Goal: Obtain resource: Obtain resource

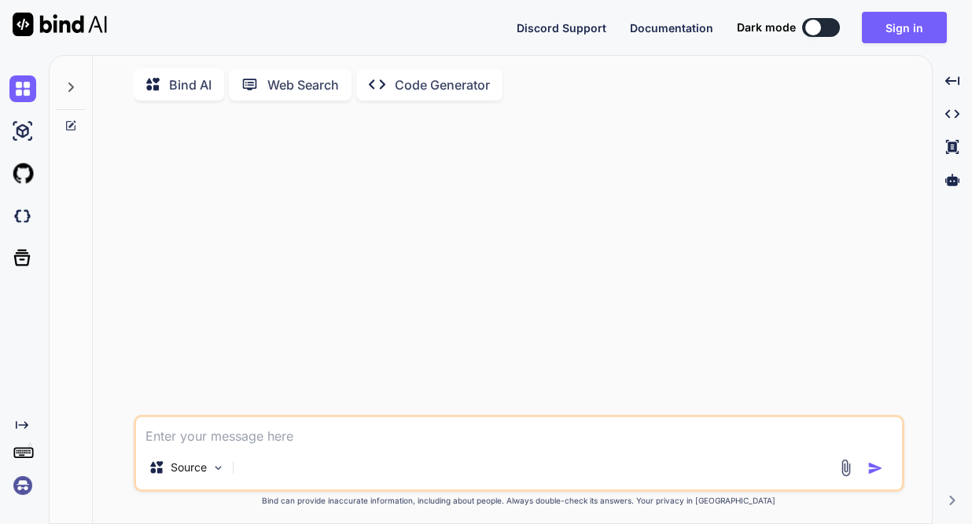
type textarea "x"
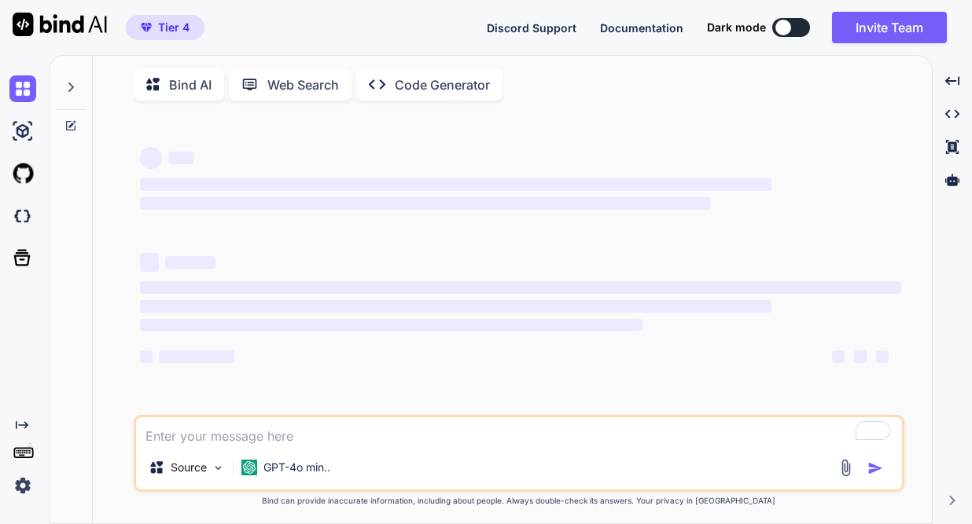
type textarea "x"
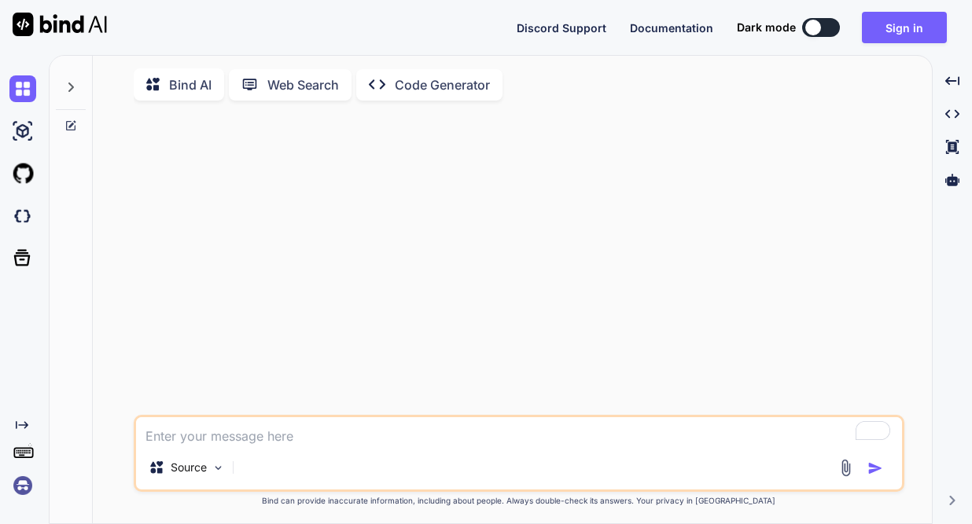
type textarea "x"
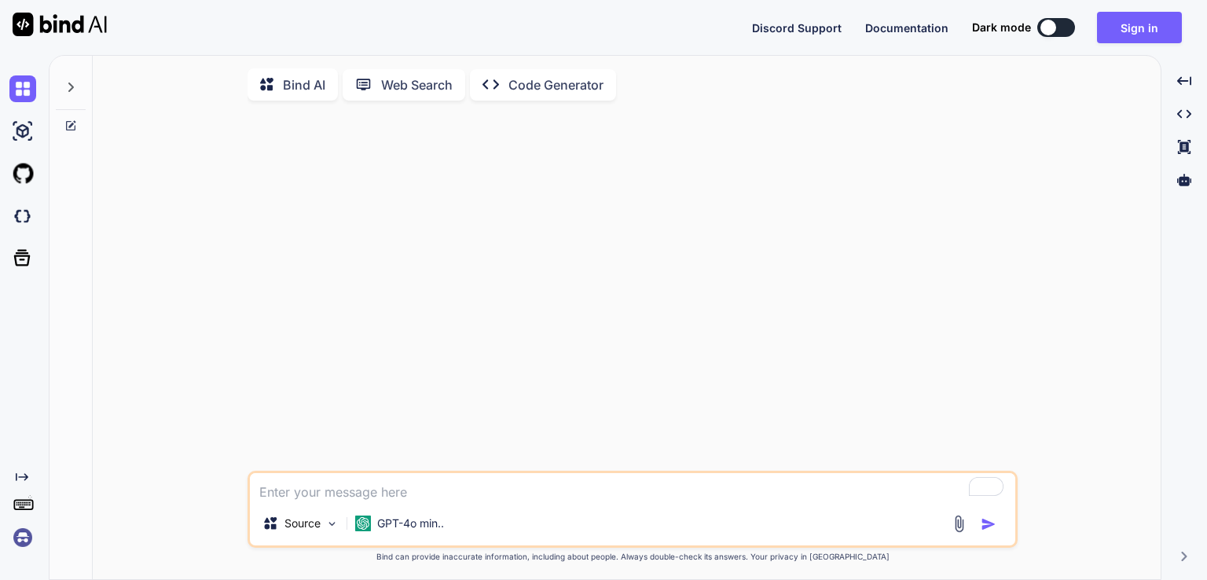
type textarea "x"
click at [971, 29] on button "Sign in" at bounding box center [1139, 27] width 85 height 31
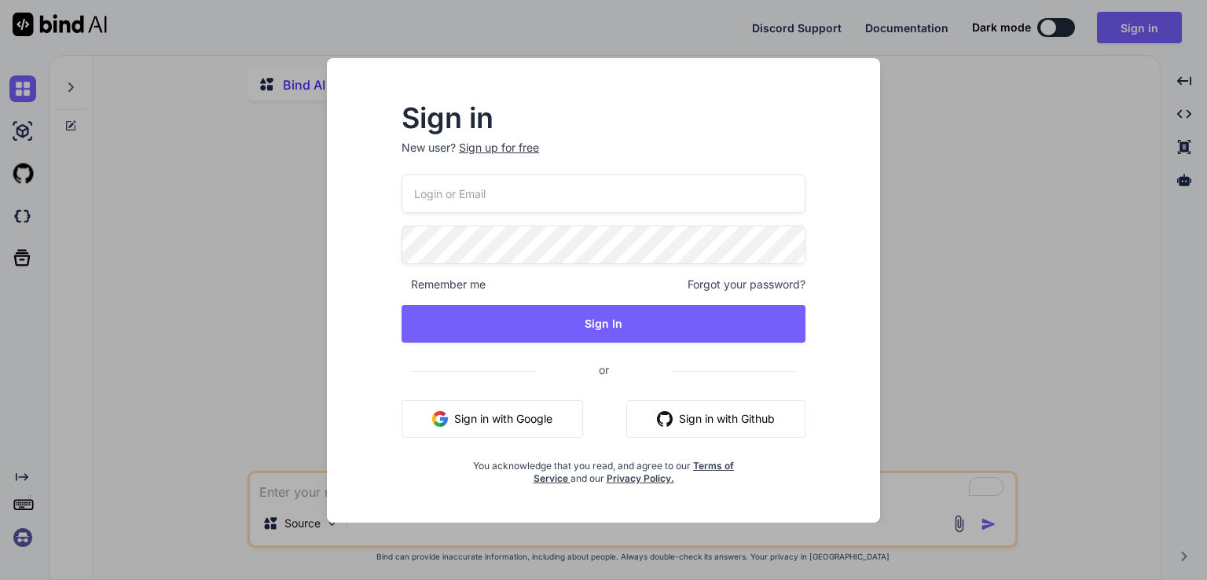
click at [535, 416] on button "Sign in with Google" at bounding box center [493, 419] width 182 height 38
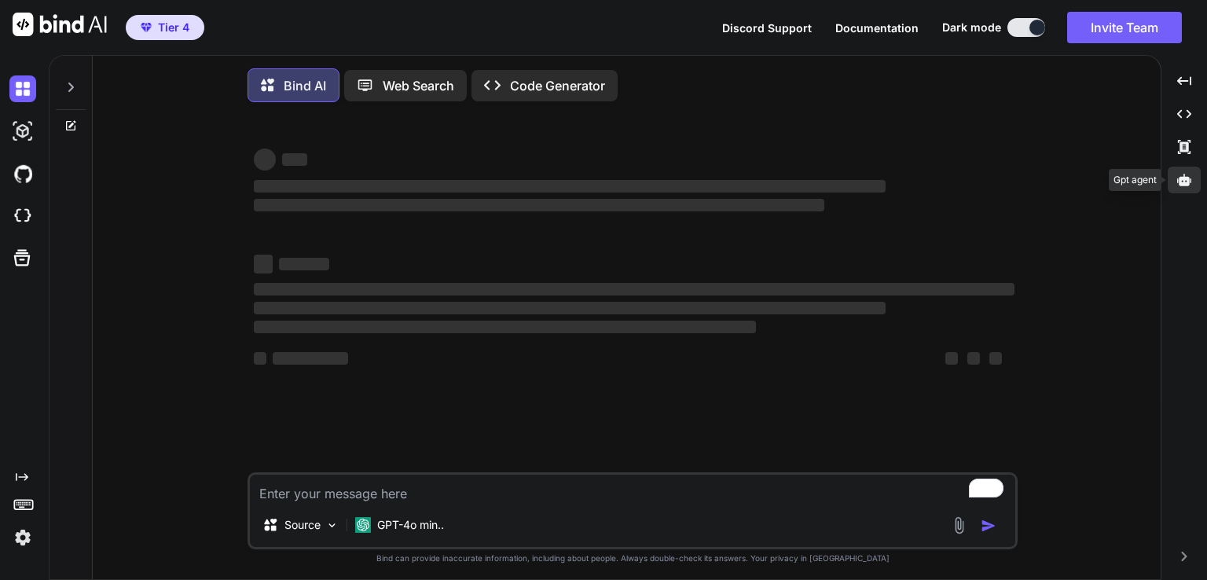
click at [971, 183] on div at bounding box center [1184, 180] width 33 height 27
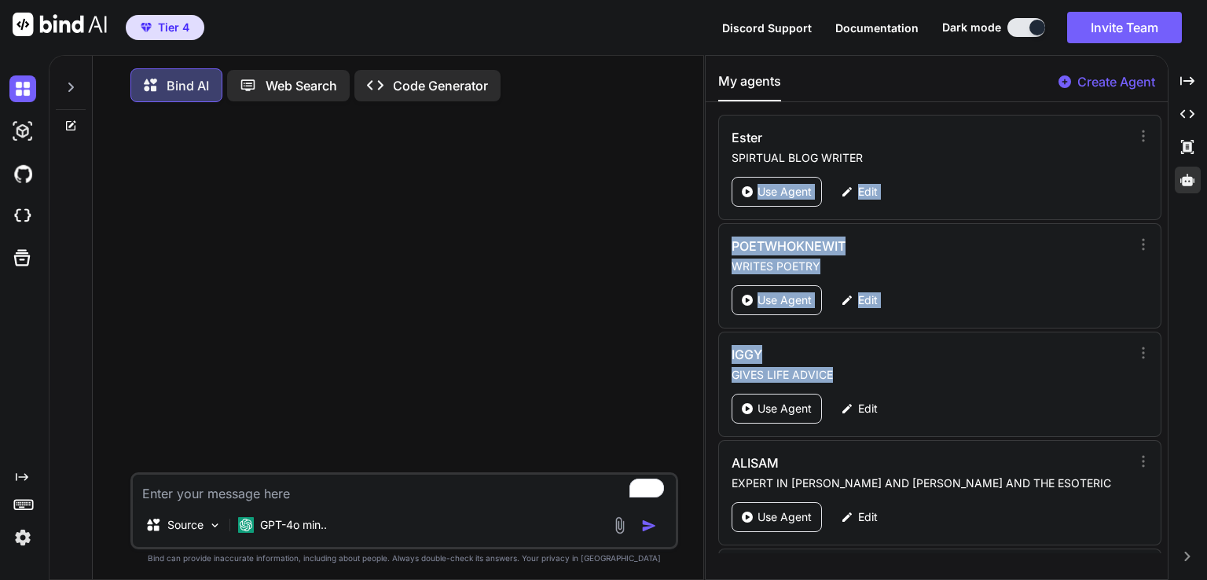
drag, startPoint x: 1160, startPoint y: 130, endPoint x: 1136, endPoint y: 376, distance: 247.2
click at [971, 376] on div "Ester SPIRTUAL BLOG WRITER Use Agent Edit POETWHOKNEWIT WRITES POETRY Use Agent…" at bounding box center [937, 334] width 462 height 439
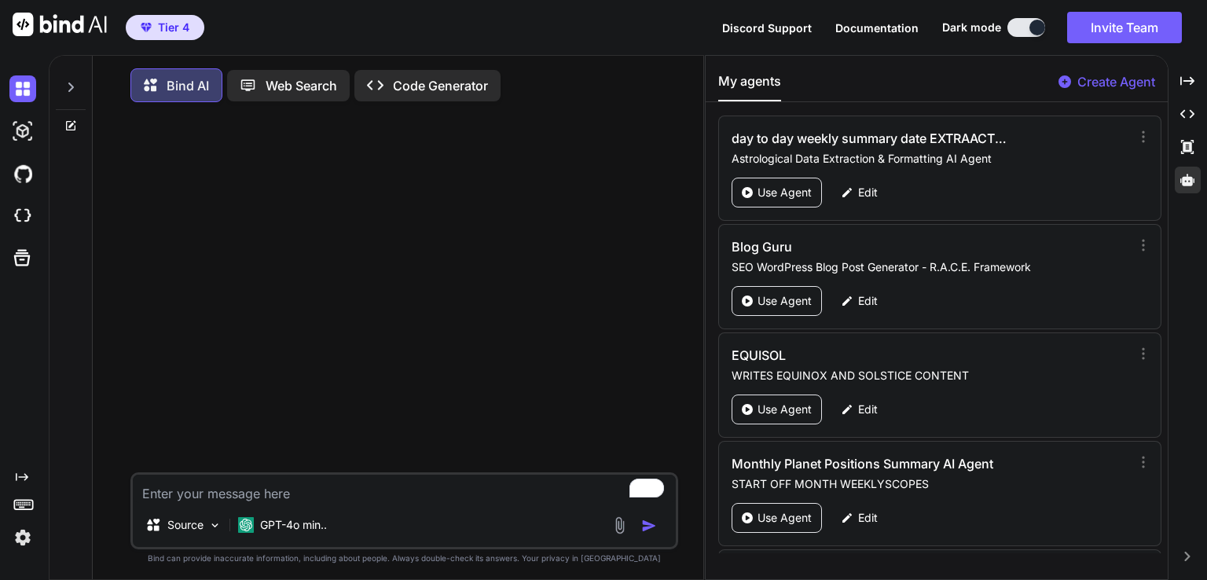
scroll to position [5188, 0]
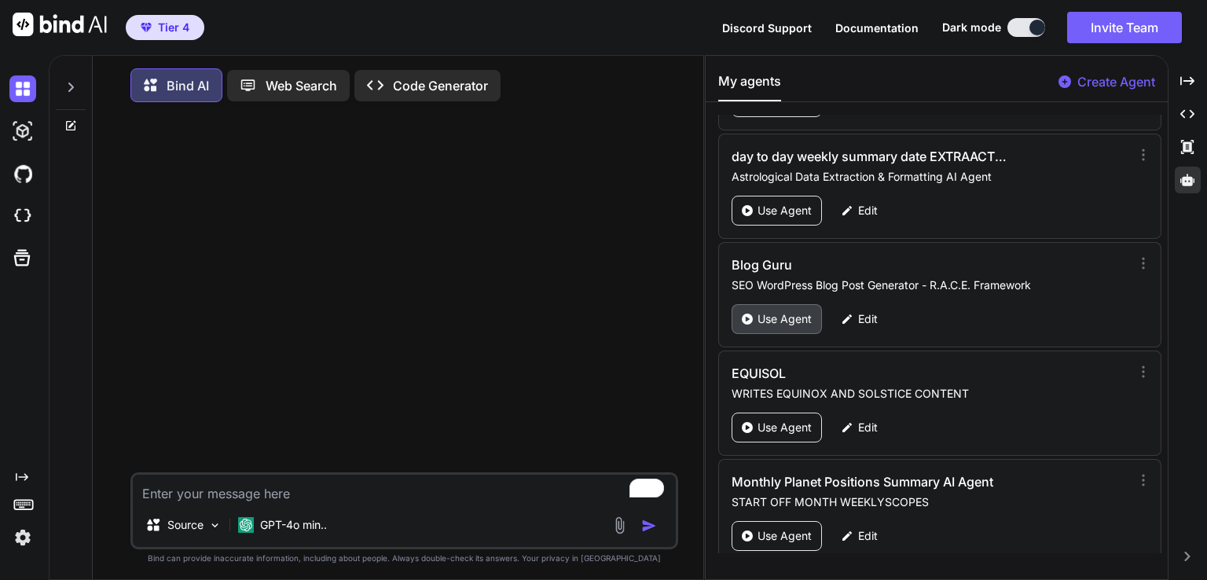
click at [803, 304] on div "Use Agent" at bounding box center [777, 319] width 90 height 30
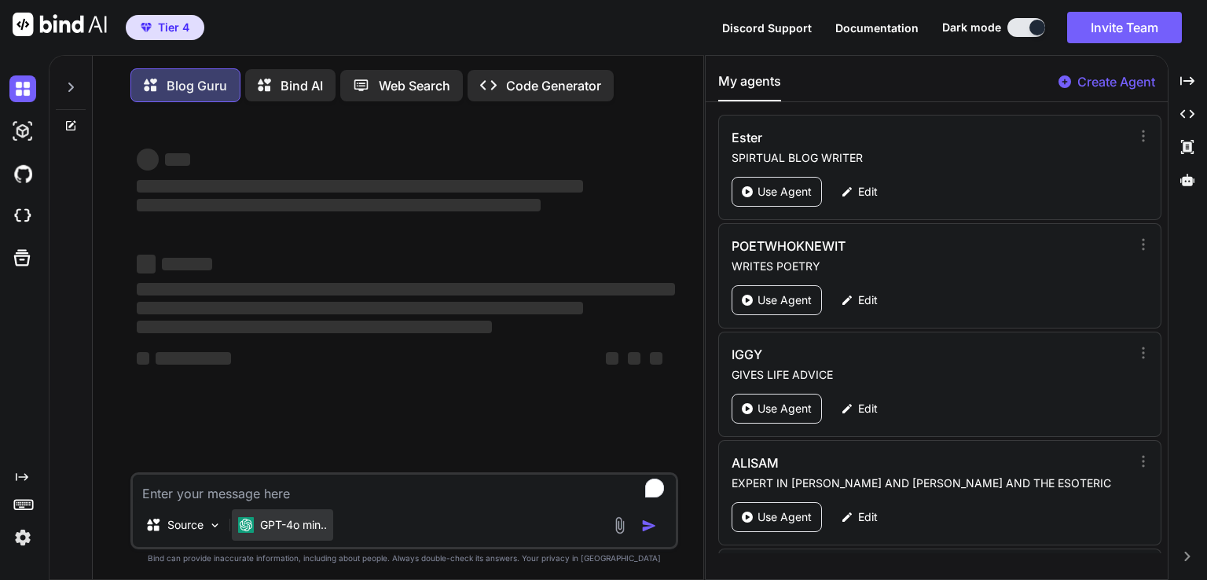
click at [261, 524] on p "GPT-4o min.." at bounding box center [293, 525] width 67 height 16
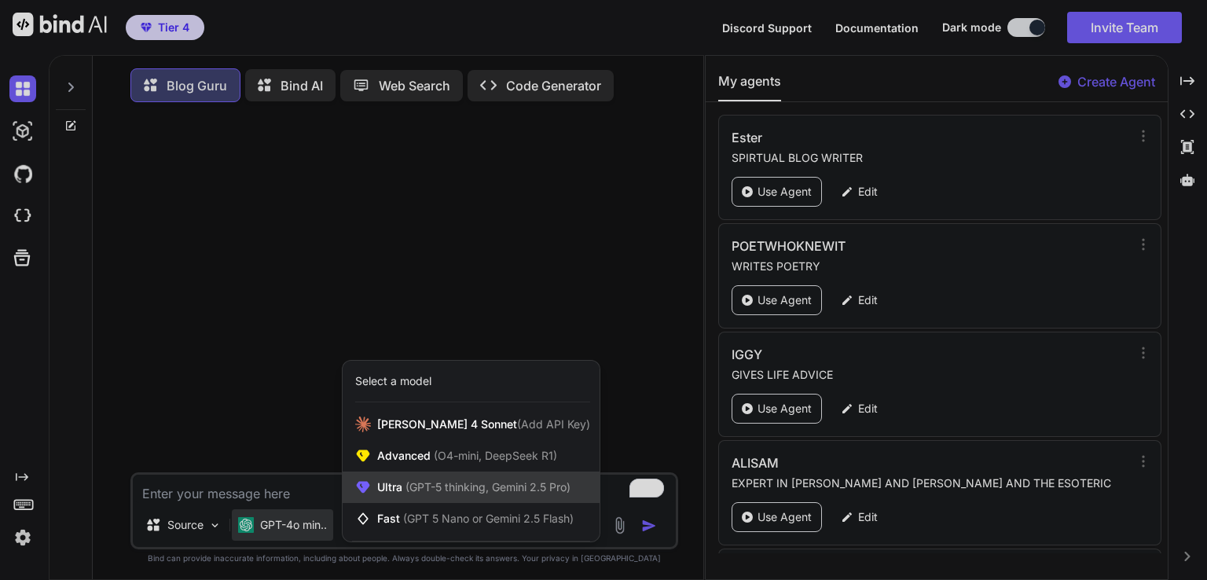
click at [443, 490] on span "(GPT-5 thinking, Gemini 2.5 Pro)" at bounding box center [486, 486] width 168 height 13
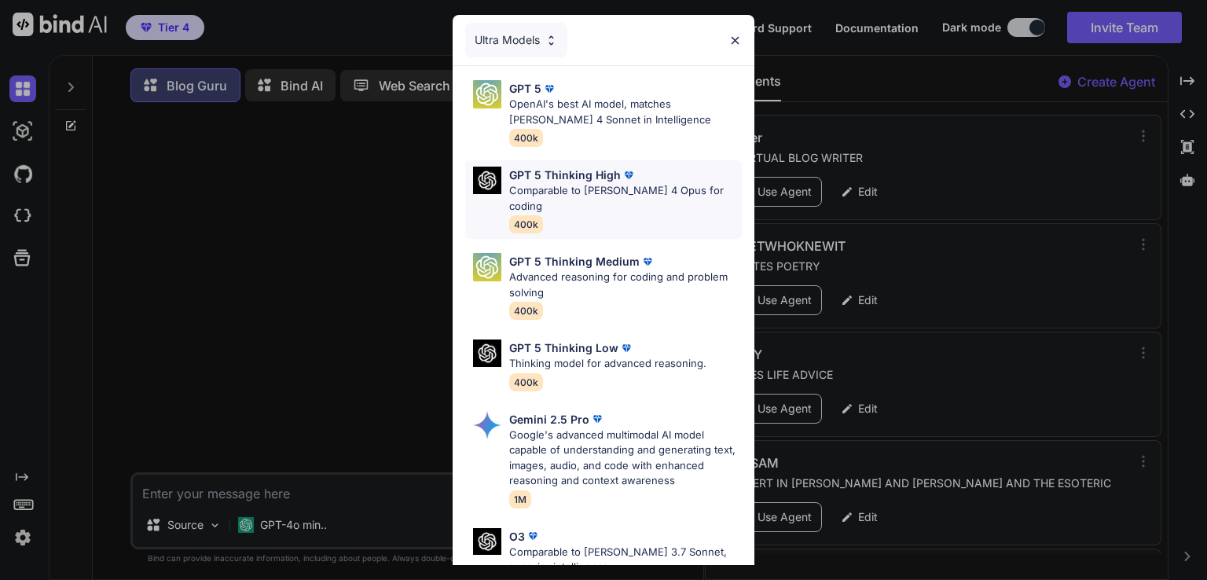
click at [667, 202] on div "GPT 5 Thinking High Comparable to Claude 4 Opus for coding 400k" at bounding box center [625, 200] width 233 height 66
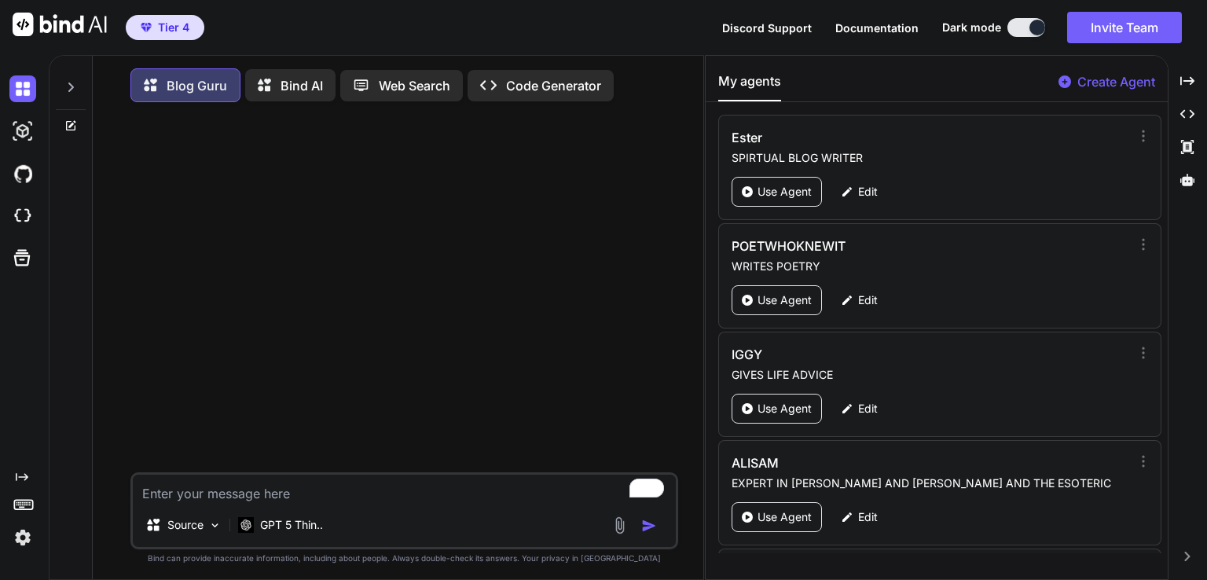
click at [167, 509] on div "Source GPT 5 Thin.." at bounding box center [404, 510] width 548 height 77
click at [171, 489] on textarea "To enrich screen reader interactions, please activate Accessibility in Grammarl…" at bounding box center [404, 489] width 543 height 28
paste textarea "Solar Eclipse in Virgo September 2025: Precision/care Portal & Perfection Awake…"
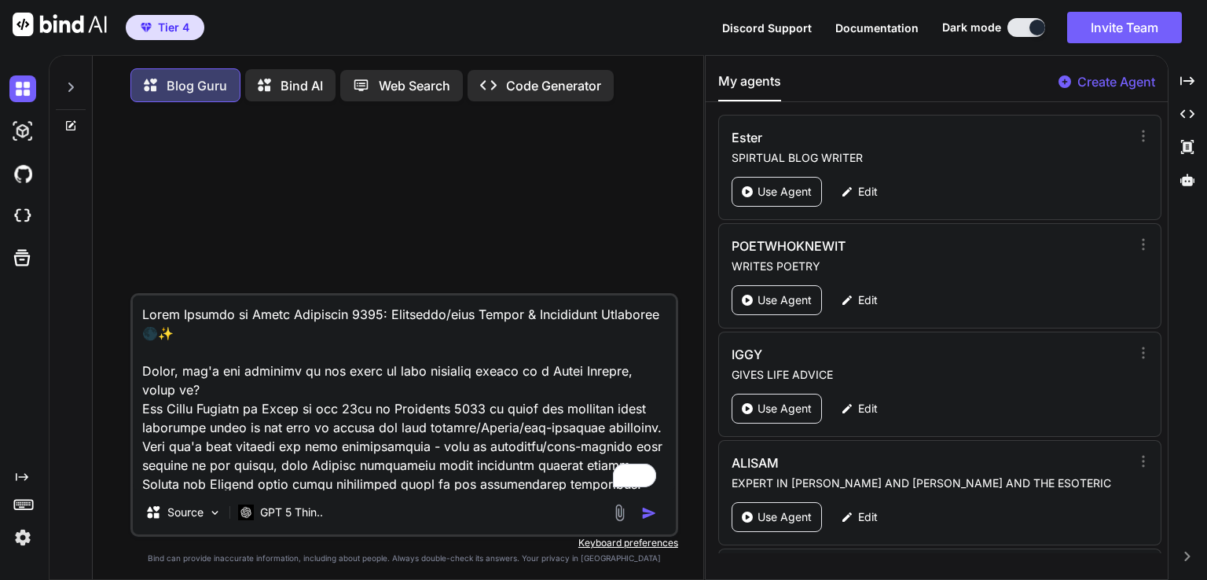
type textarea "x"
type textarea "Solar Eclipse in Virgo September 2025: Precision/care Portal & Perfection Awake…"
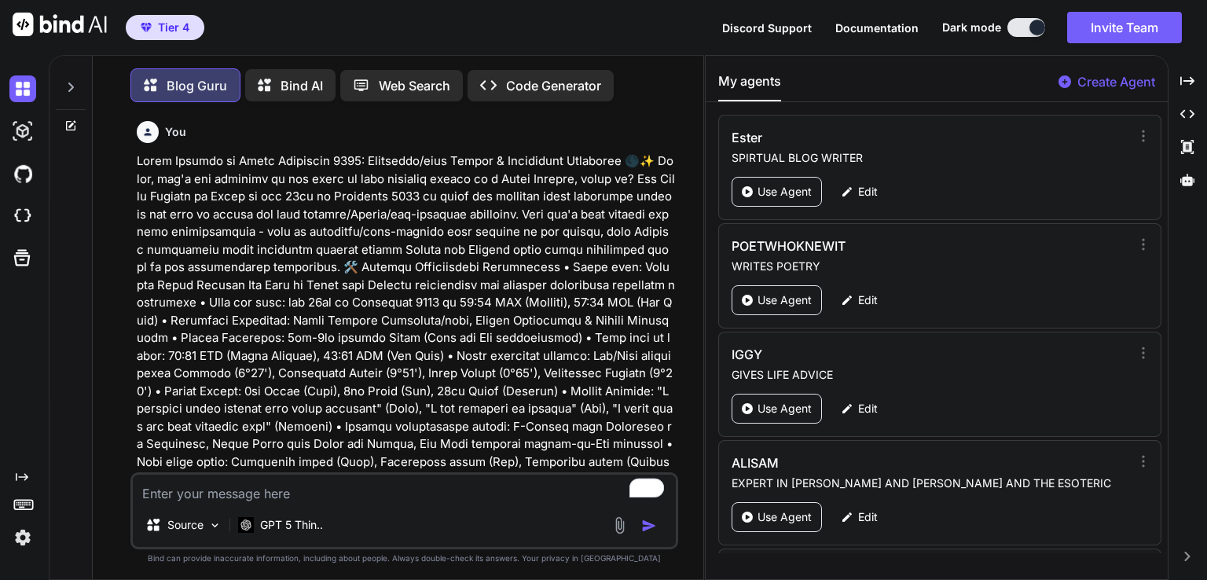
scroll to position [6, 0]
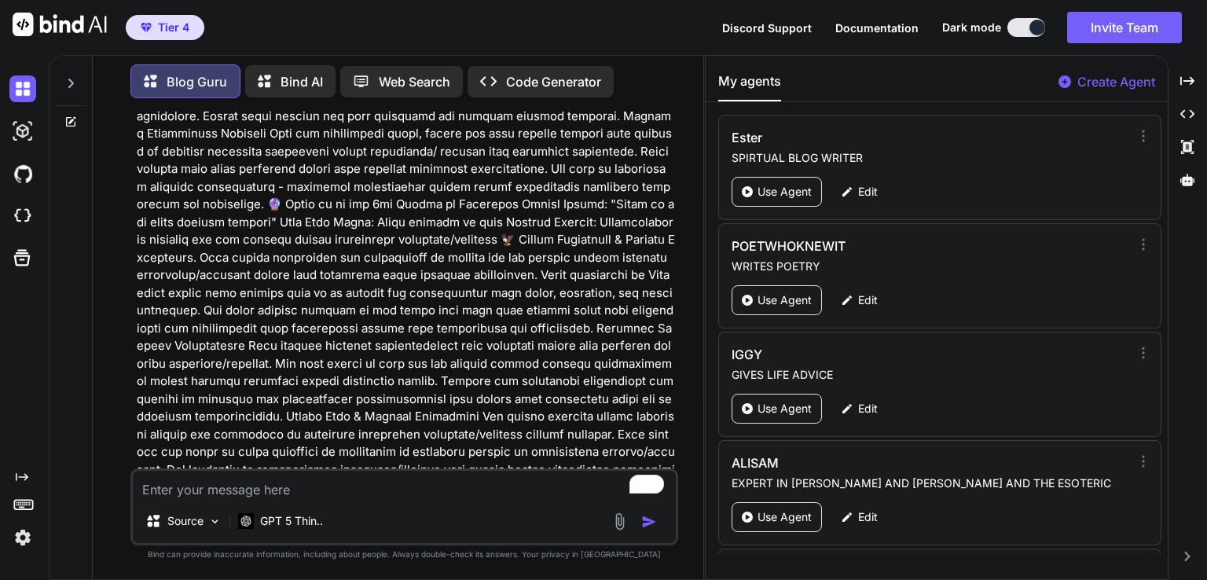
scroll to position [9395, 0]
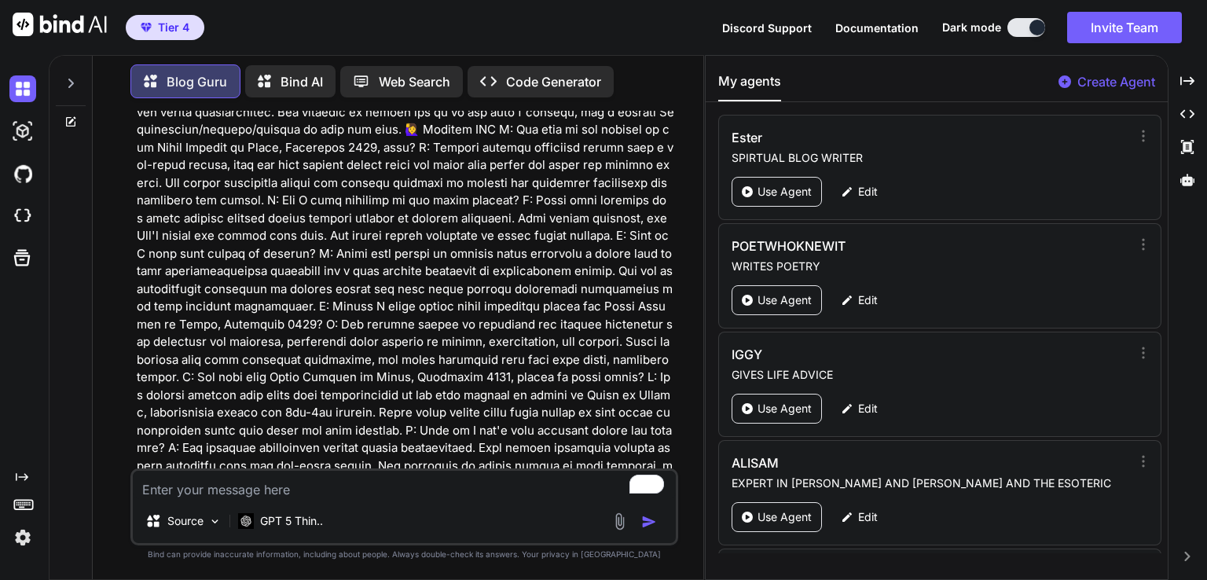
scroll to position [14080, 0]
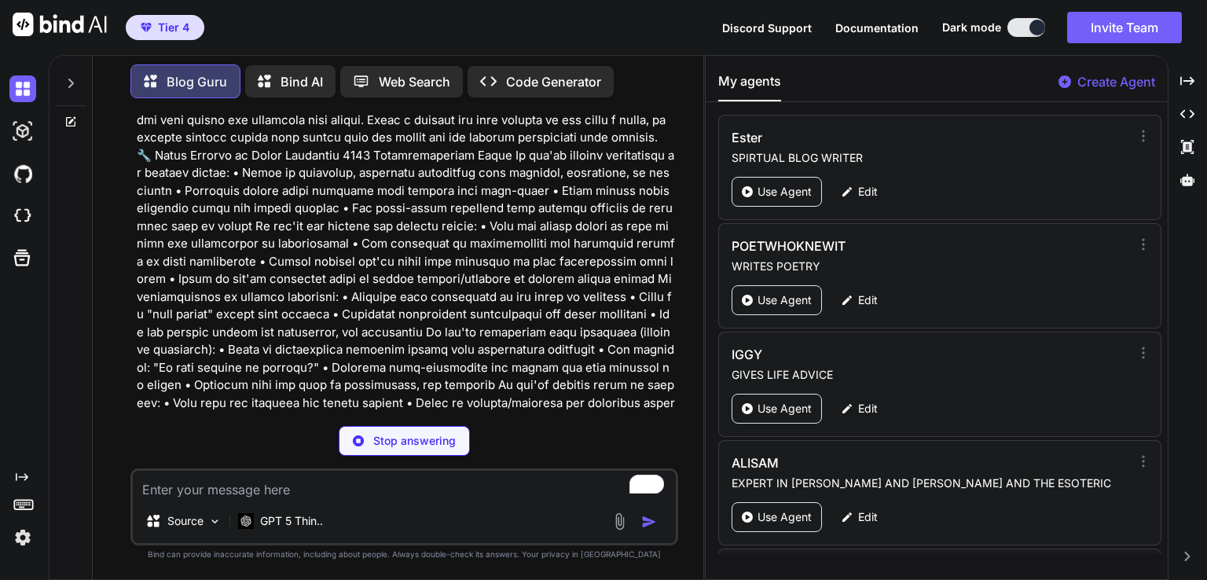
type textarea "x"
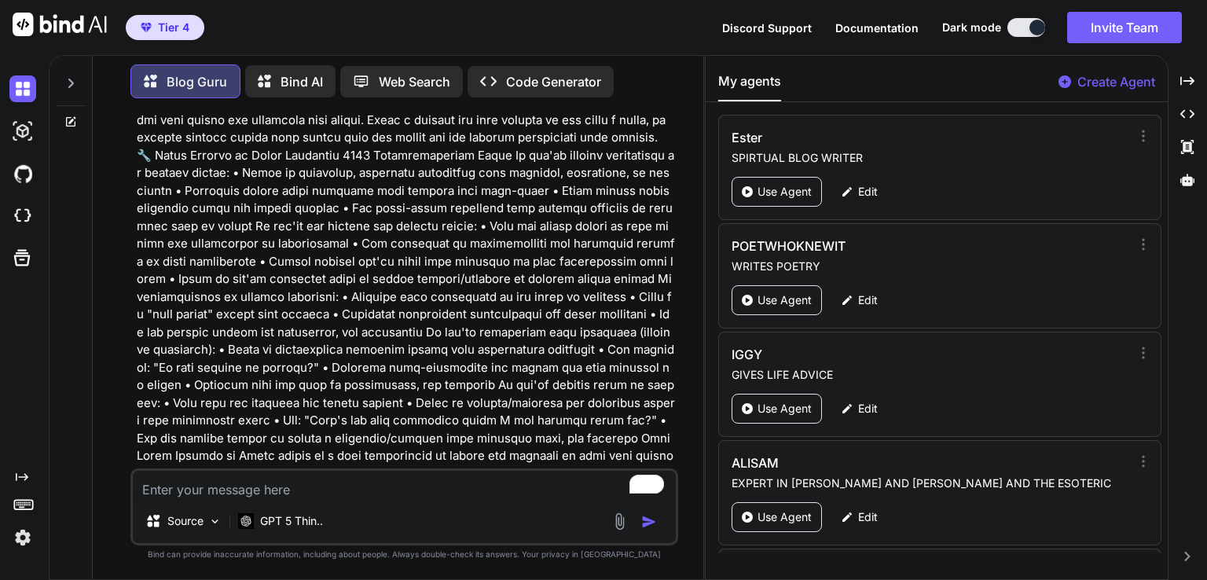
drag, startPoint x: 298, startPoint y: 185, endPoint x: 535, endPoint y: 196, distance: 236.9
copy p "Solar Eclipse in [GEOGRAPHIC_DATA] [DATE]"
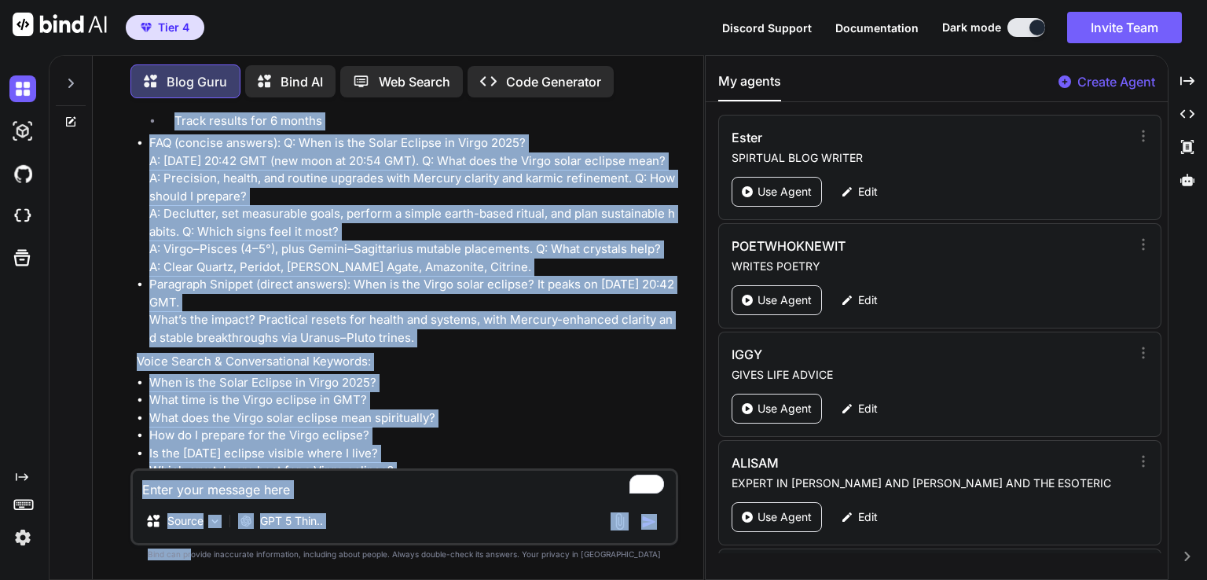
scroll to position [17214, 0]
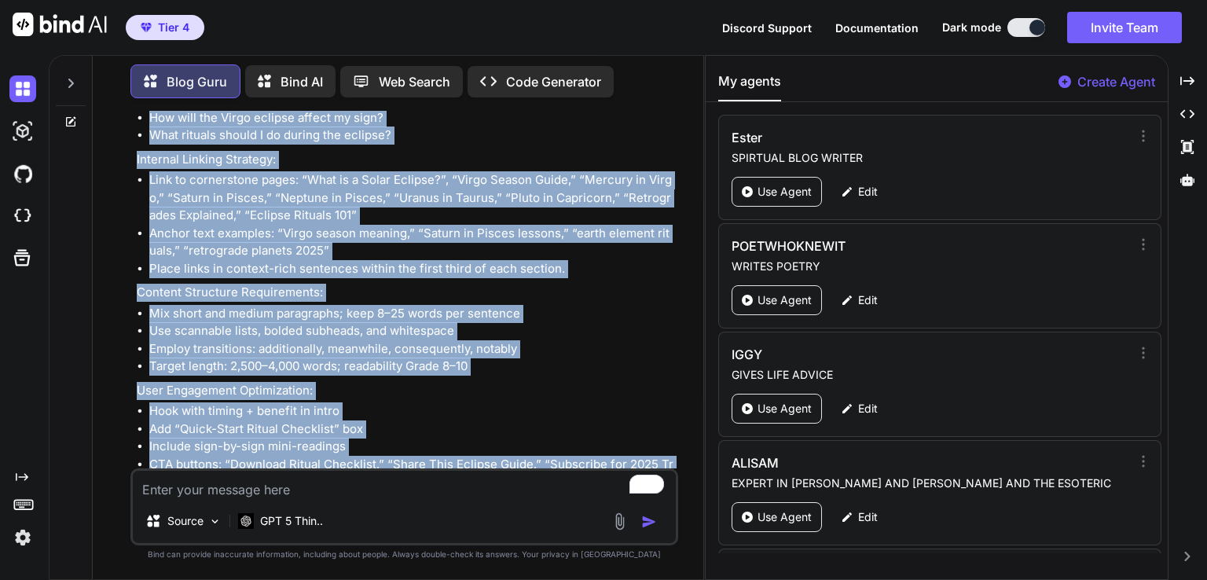
drag, startPoint x: 142, startPoint y: 146, endPoint x: 370, endPoint y: 430, distance: 364.0
copy div "🎯 KEYWORDS Primary Transit Keyword: Solar Eclipse in Virgo Secondary Transit Ke…"
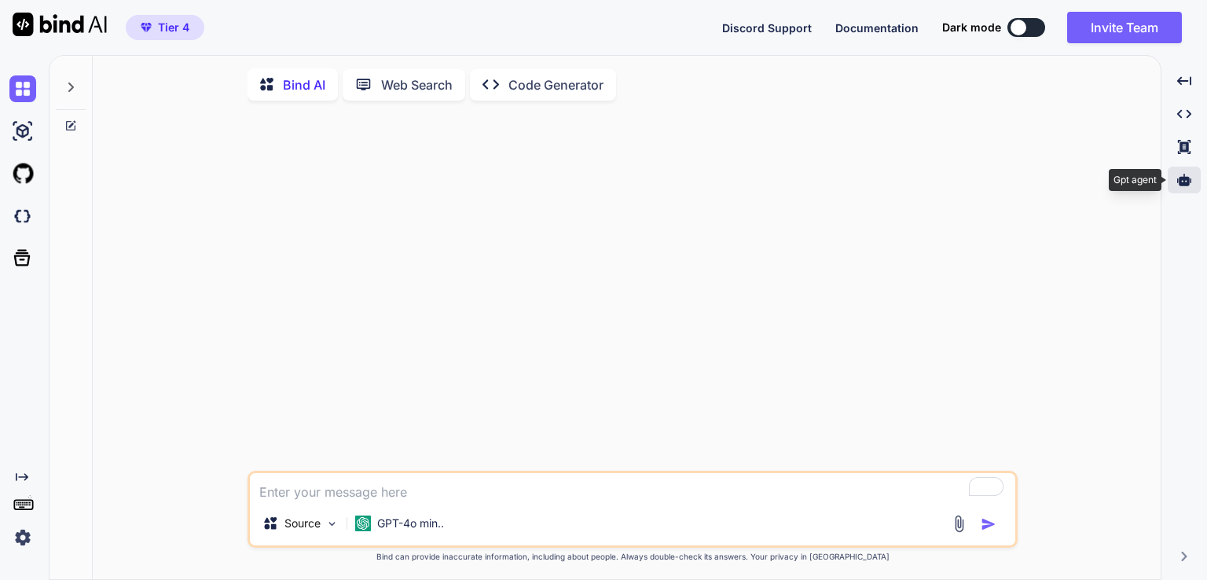
click at [971, 186] on icon at bounding box center [1185, 180] width 14 height 12
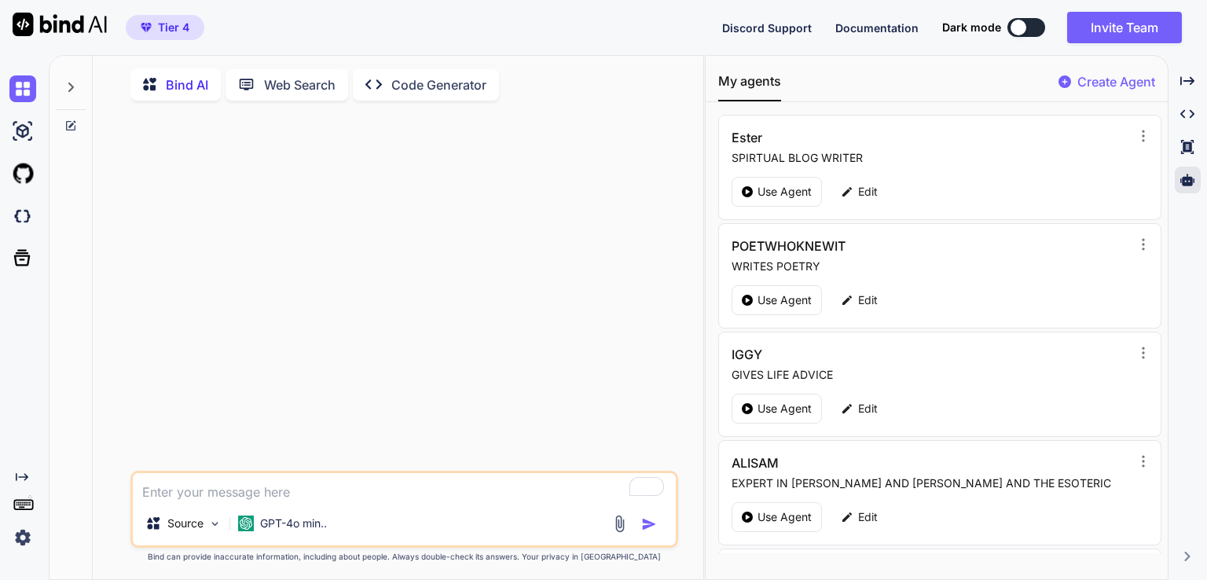
click at [971, 28] on div at bounding box center [1019, 28] width 16 height 16
click at [971, 24] on button at bounding box center [1027, 27] width 38 height 19
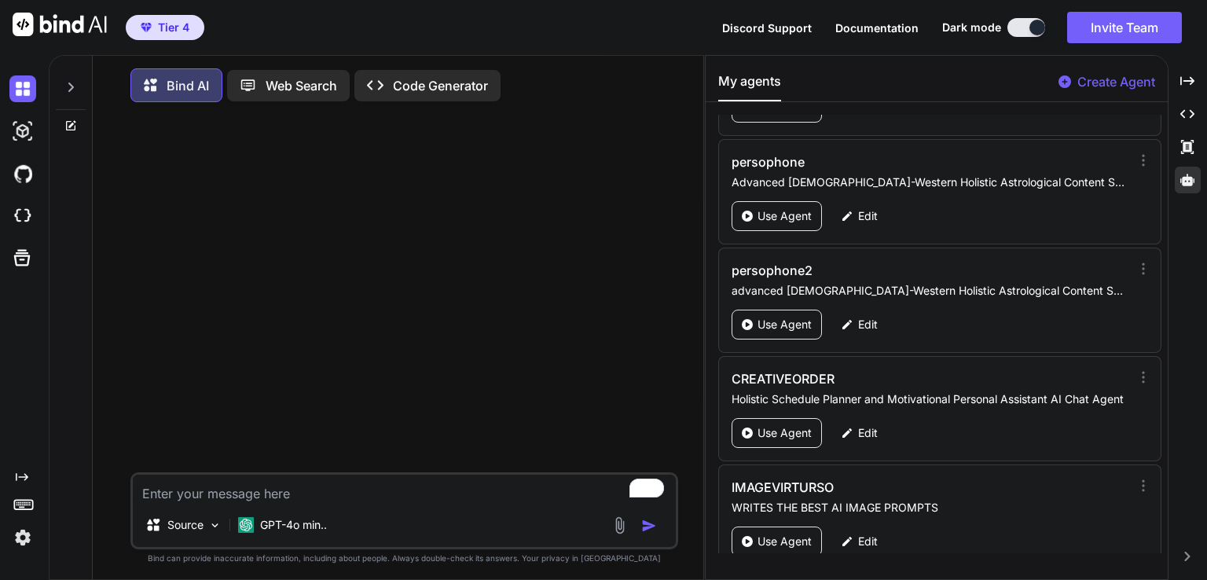
scroll to position [1844, 0]
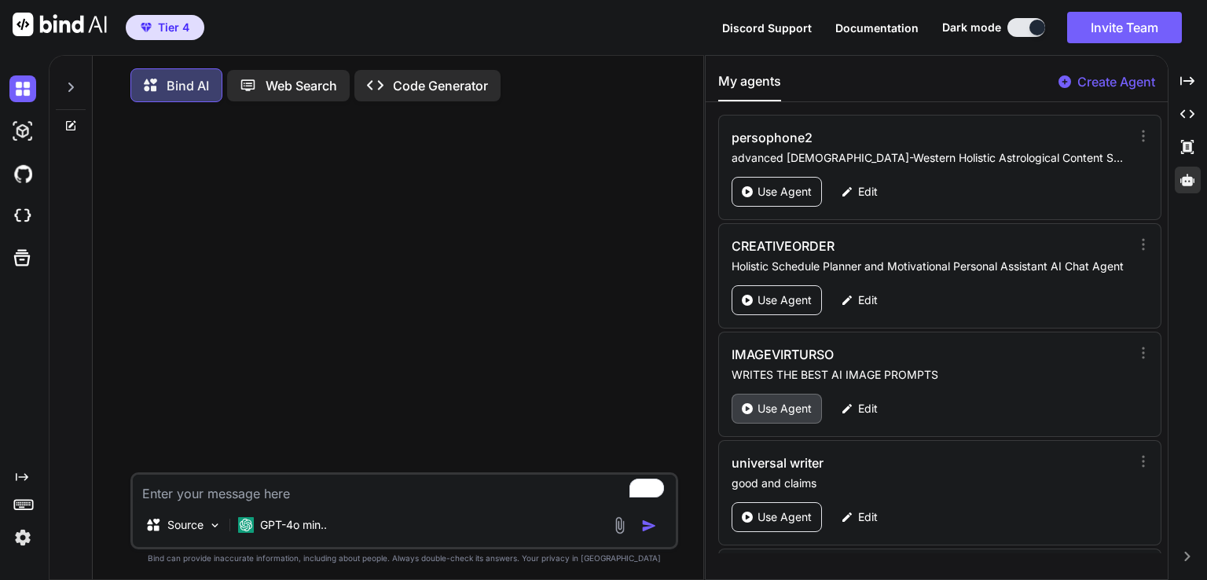
click at [780, 394] on div "Use Agent" at bounding box center [777, 409] width 90 height 30
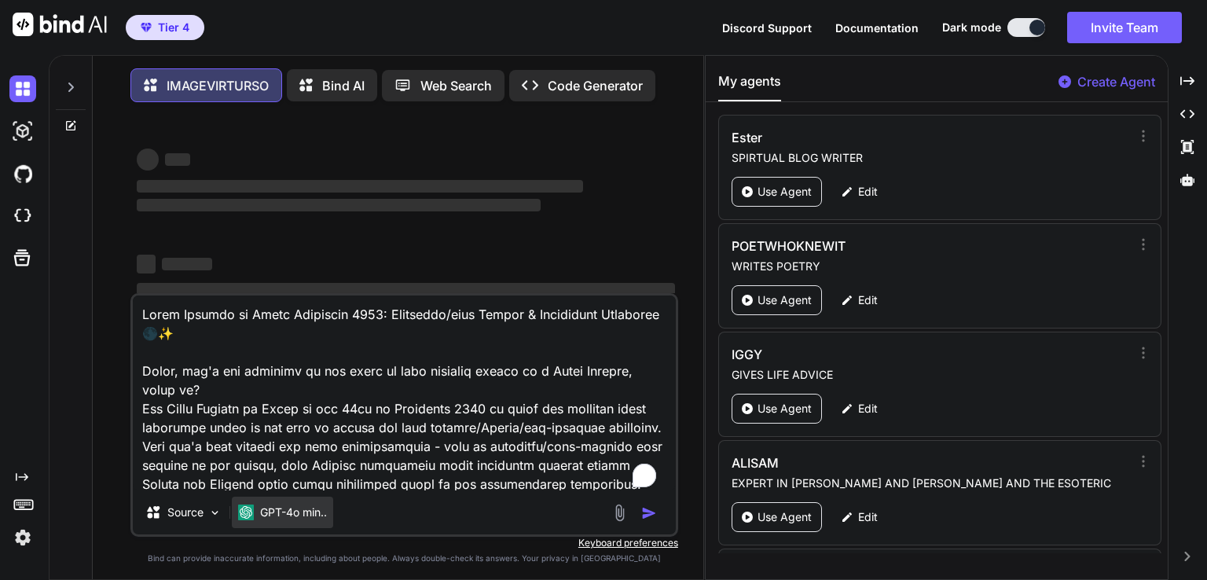
click at [274, 520] on p "GPT-4o min.." at bounding box center [293, 513] width 67 height 16
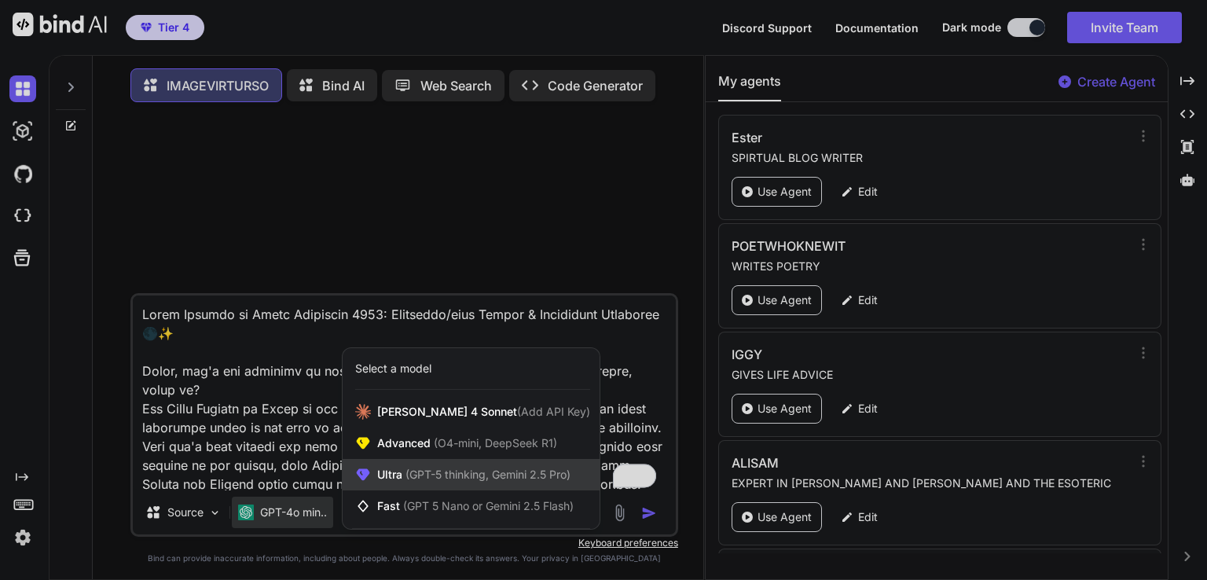
click at [460, 473] on span "(GPT-5 thinking, Gemini 2.5 Pro)" at bounding box center [486, 474] width 168 height 13
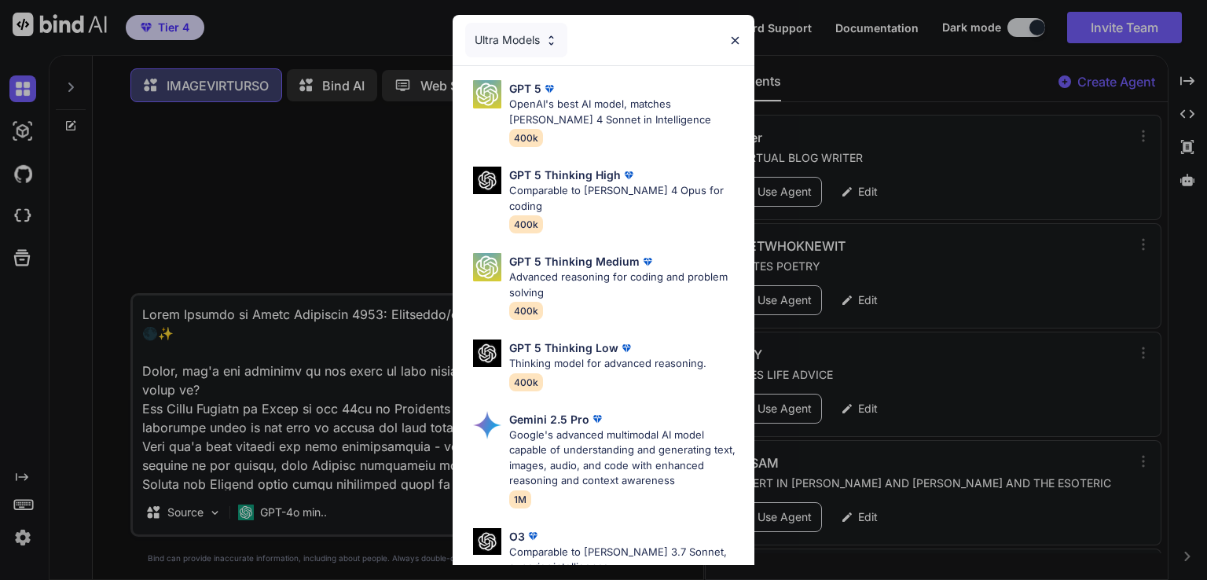
click at [741, 160] on div "GPT 5 Thinking High Comparable to [PERSON_NAME] 4 Opus for coding 400k" at bounding box center [609, 199] width 289 height 79
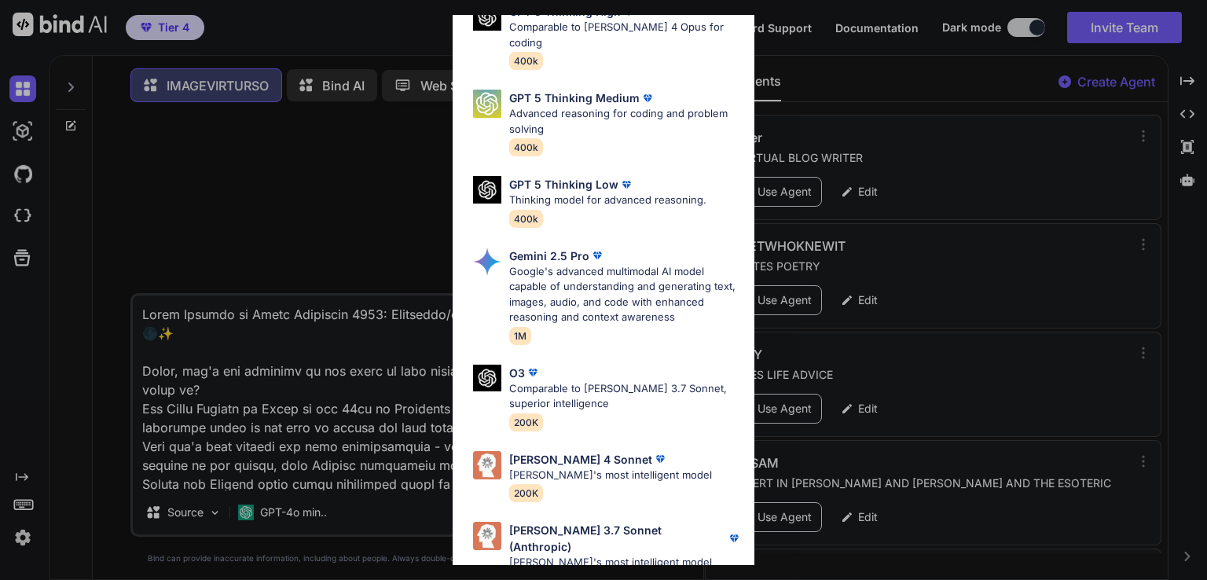
scroll to position [173, 0]
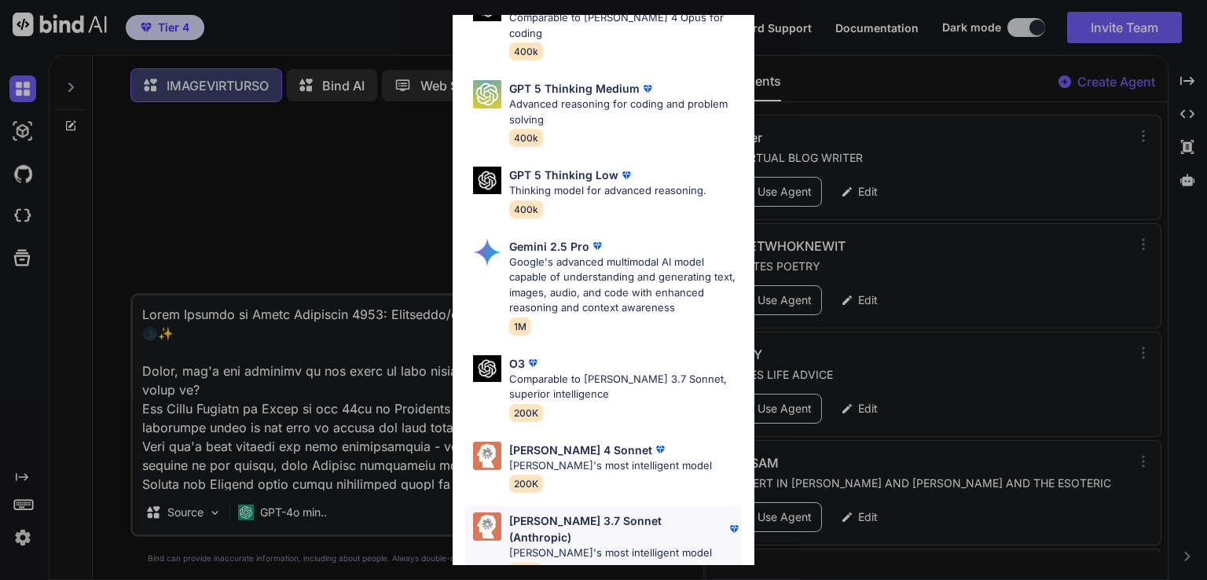
click at [518, 524] on p "[PERSON_NAME]'s most intelligent model" at bounding box center [625, 554] width 233 height 16
type textarea "x"
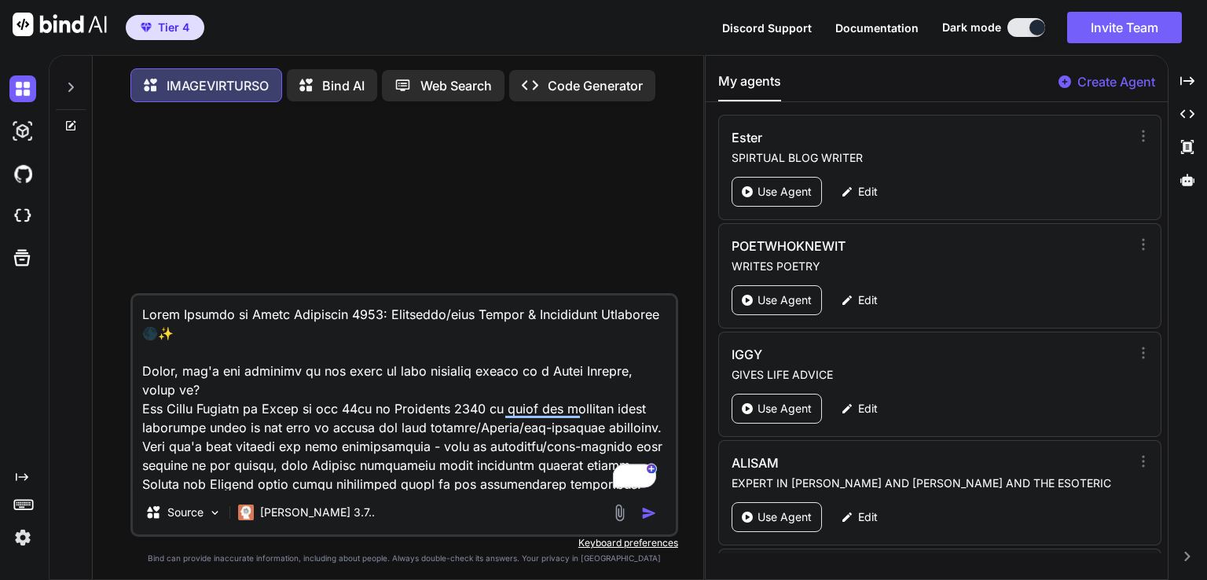
click at [424, 401] on textarea "To enrich screen reader interactions, please activate Accessibility in Grammarl…" at bounding box center [404, 393] width 543 height 195
type textarea "#"
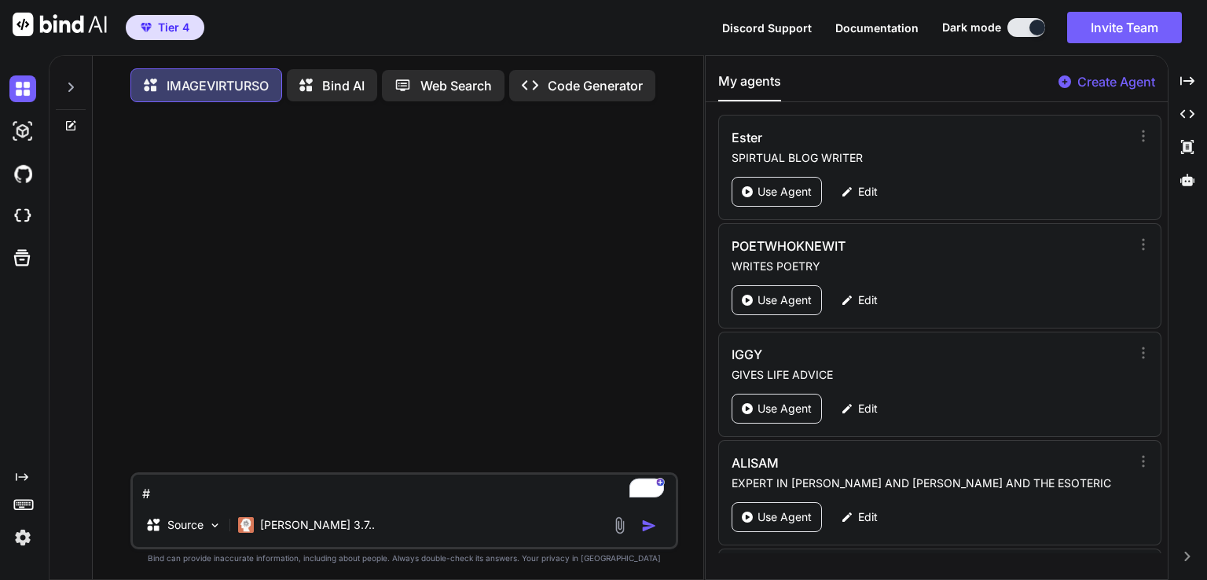
type textarea "x"
paste textarea "Solar Eclipse in [GEOGRAPHIC_DATA] [DATE]"
type textarea "x"
type textarea "Solar Eclipse in [GEOGRAPHIC_DATA] [DATE],"
type textarea "x"
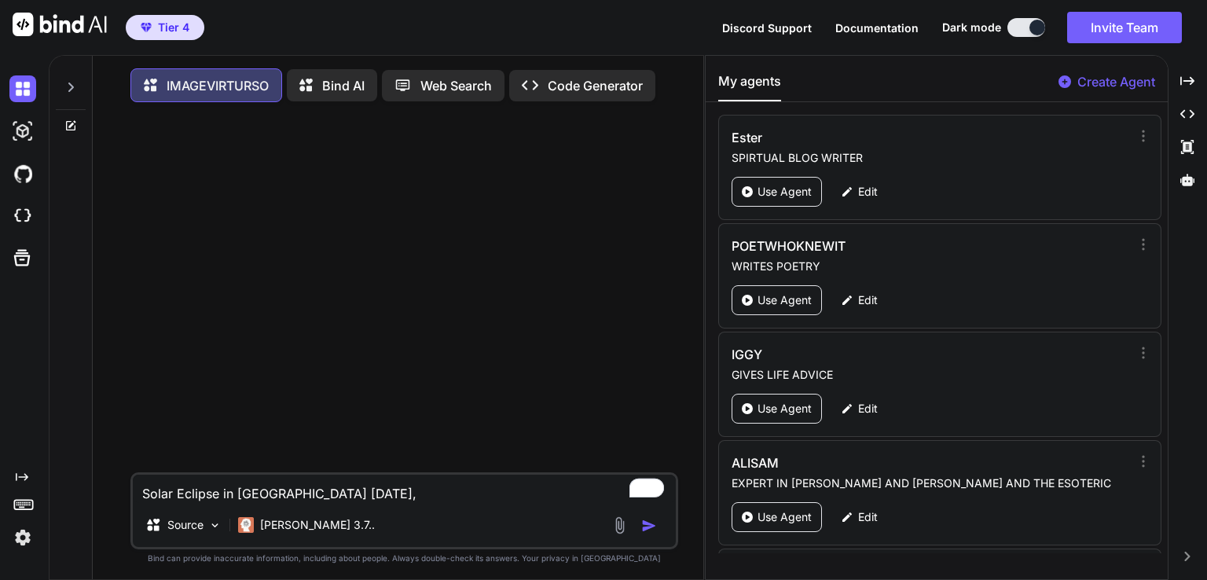
type textarea "Solar Eclipse in [GEOGRAPHIC_DATA] [DATE],"
type textarea "x"
type textarea "Solar Eclipse in [GEOGRAPHIC_DATA] [DATE], b"
type textarea "x"
type textarea "Solar Eclipse in [GEOGRAPHIC_DATA] [DATE], br"
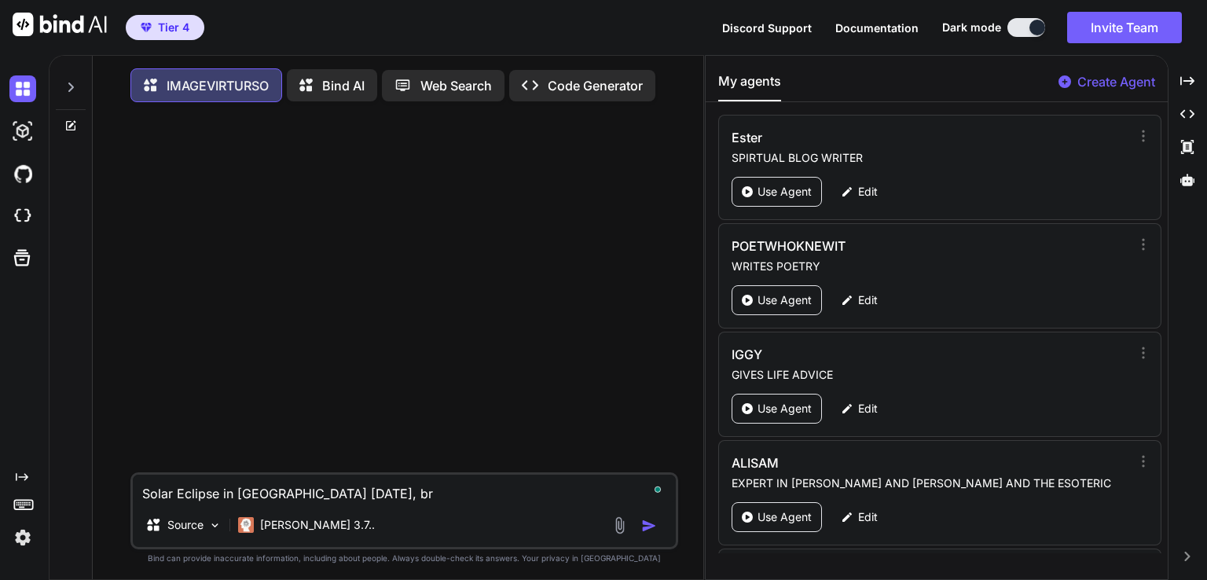
type textarea "x"
type textarea "Solar Eclipse in [GEOGRAPHIC_DATA] [DATE], bri"
type textarea "x"
type textarea "Solar Eclipse in [GEOGRAPHIC_DATA] [DATE], brig"
type textarea "x"
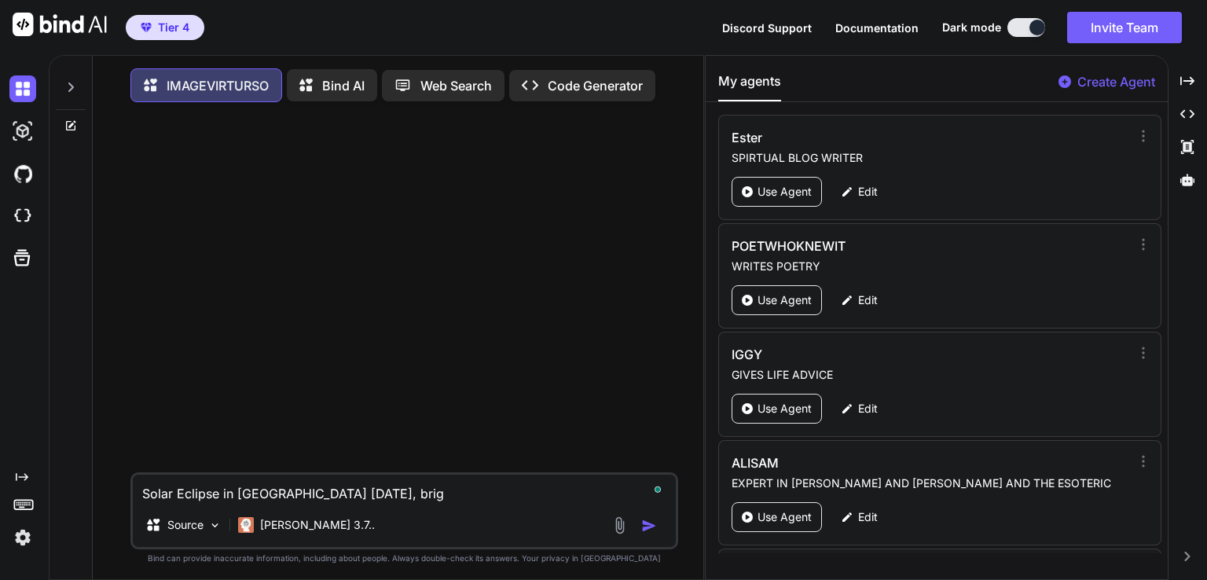
type textarea "Solar Eclipse in [GEOGRAPHIC_DATA] [DATE], brigh"
type textarea "x"
type textarea "Solar Eclipse in [GEOGRAPHIC_DATA] [DATE], bright"
type textarea "x"
type textarea "Solar Eclipse in [GEOGRAPHIC_DATA] [DATE], bright"
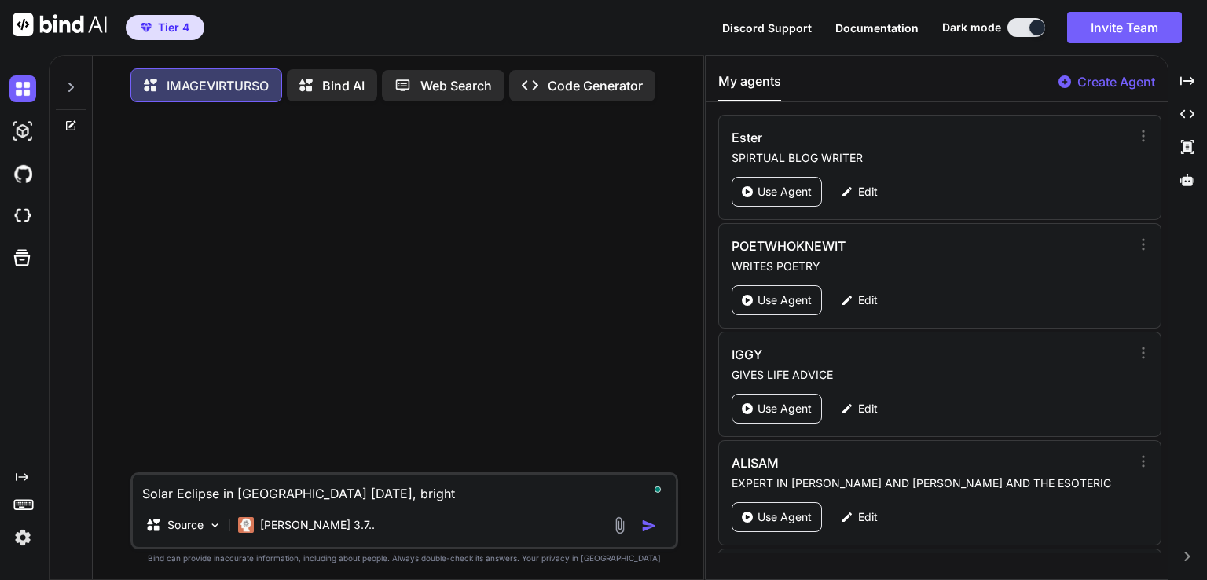
type textarea "x"
type textarea "Solar Eclipse in [GEOGRAPHIC_DATA] [DATE], bright s"
type textarea "x"
type textarea "Solar Eclipse in [GEOGRAPHIC_DATA] [DATE], bright so"
type textarea "x"
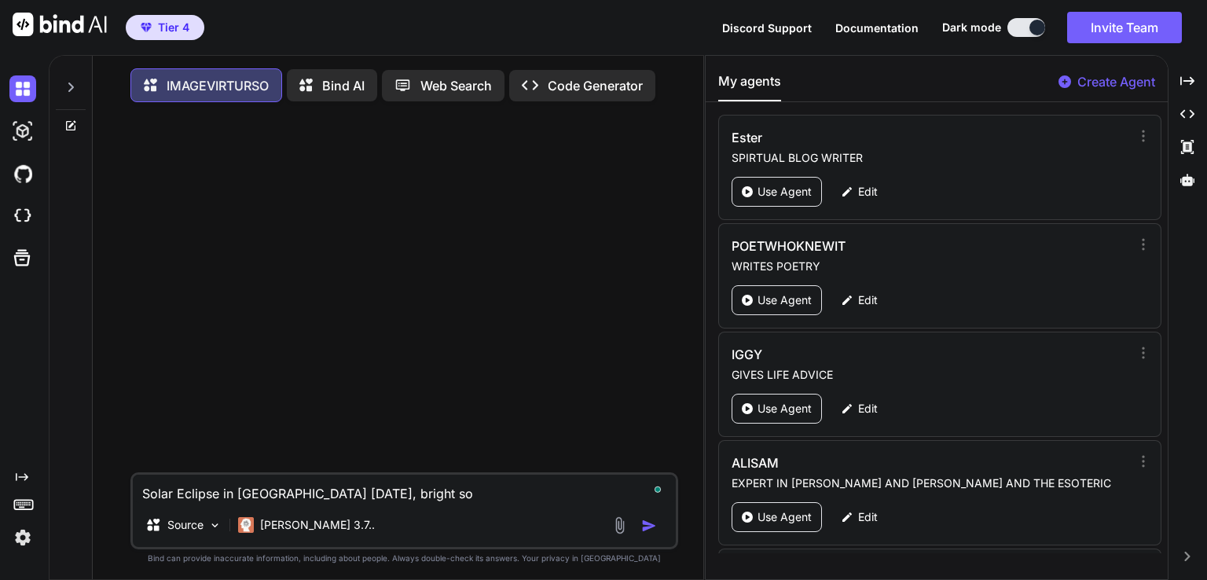
type textarea "Solar Eclipse in [GEOGRAPHIC_DATA] [DATE], bright sol"
type textarea "x"
type textarea "Solar Eclipse in [GEOGRAPHIC_DATA] [DATE], bright sola"
type textarea "x"
type textarea "Solar Eclipse in [GEOGRAPHIC_DATA] [DATE], bright solar"
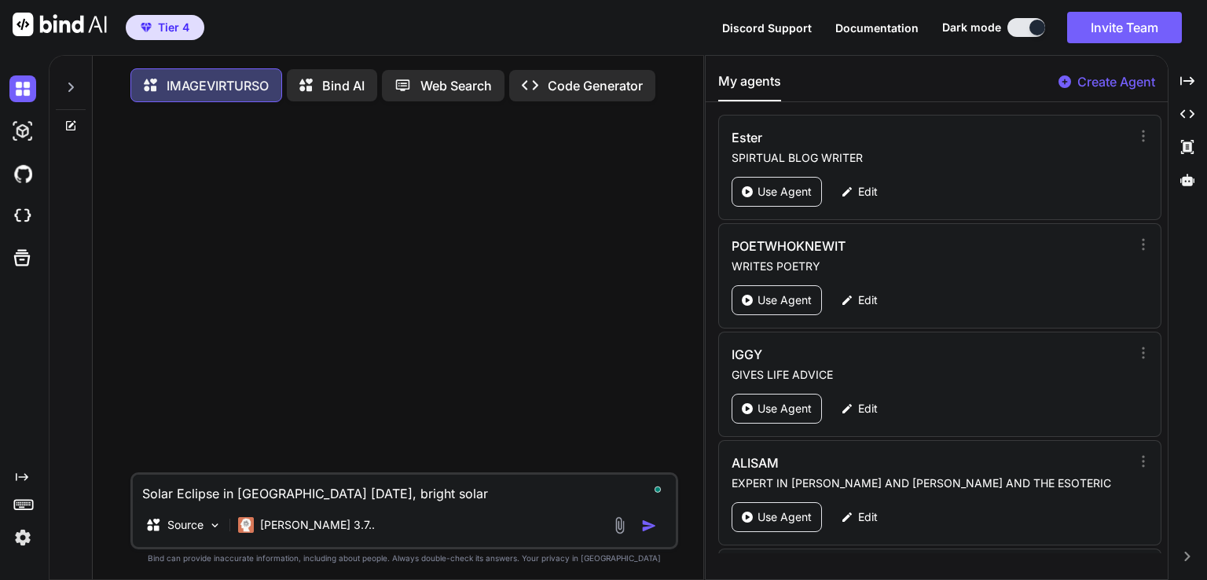
type textarea "x"
type textarea "Solar Eclipse in [GEOGRAPHIC_DATA] [DATE], bright solar"
type textarea "x"
type textarea "Solar Eclipse in [GEOGRAPHIC_DATA] [DATE], bright solar e"
type textarea "x"
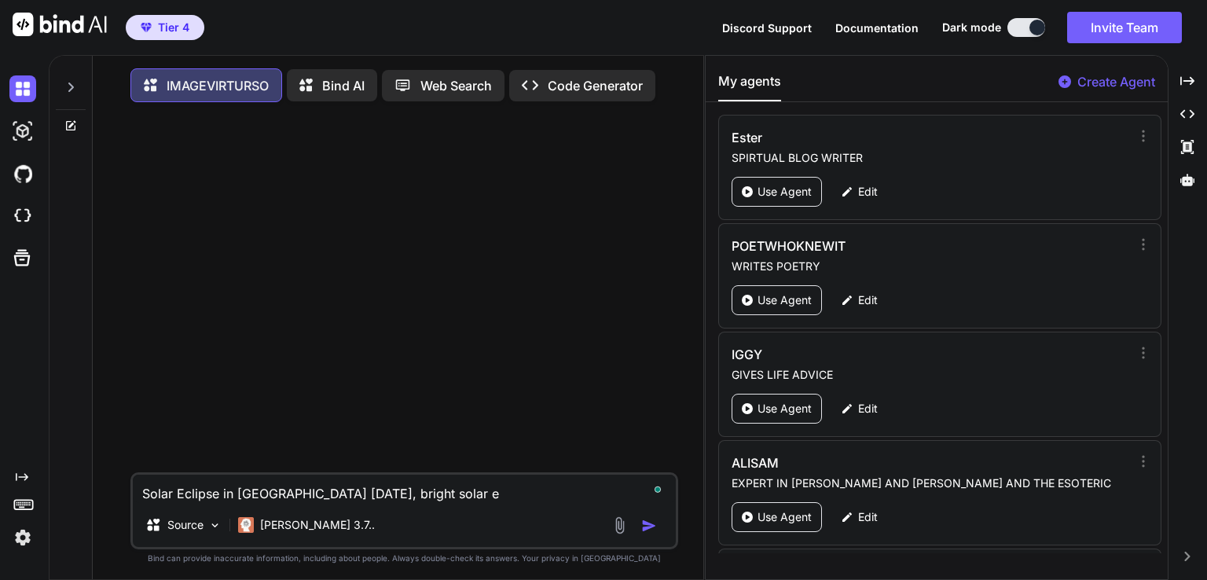
type textarea "Solar Eclipse in [GEOGRAPHIC_DATA] [DATE], bright solar ec"
type textarea "x"
type textarea "Solar Eclipse in [GEOGRAPHIC_DATA] [DATE], bright solar ecl"
type textarea "x"
type textarea "Solar Eclipse in [GEOGRAPHIC_DATA] [DATE], bright solar ecli"
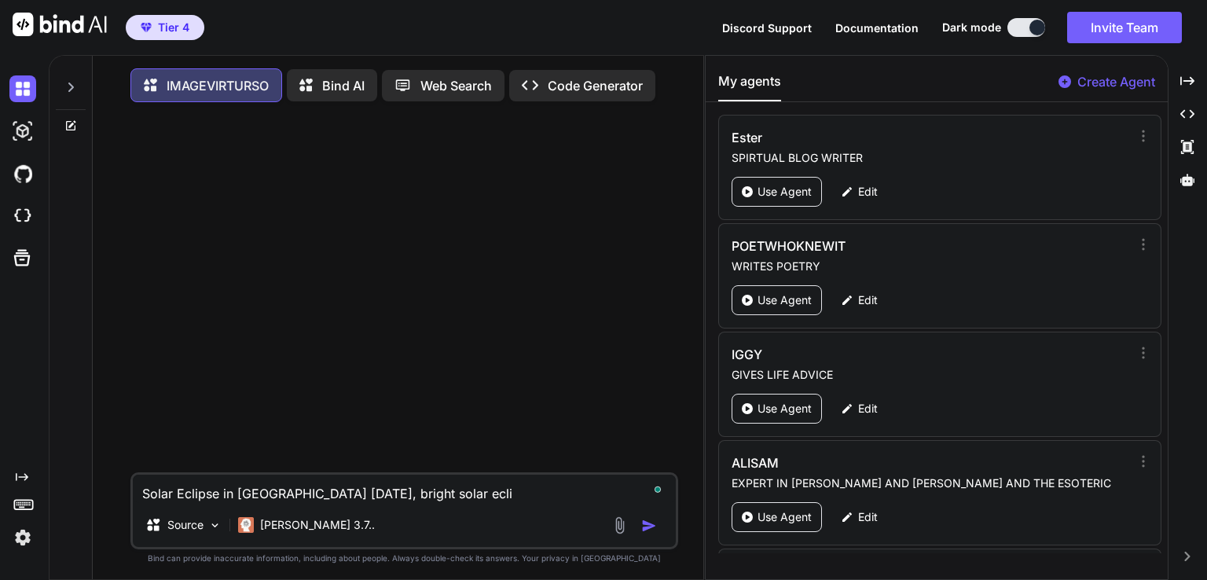
type textarea "x"
type textarea "Solar Eclipse in [GEOGRAPHIC_DATA] [DATE], bright solar eclip"
type textarea "x"
type textarea "Solar Eclipse in [GEOGRAPHIC_DATA] [DATE], bright solar eclips"
type textarea "x"
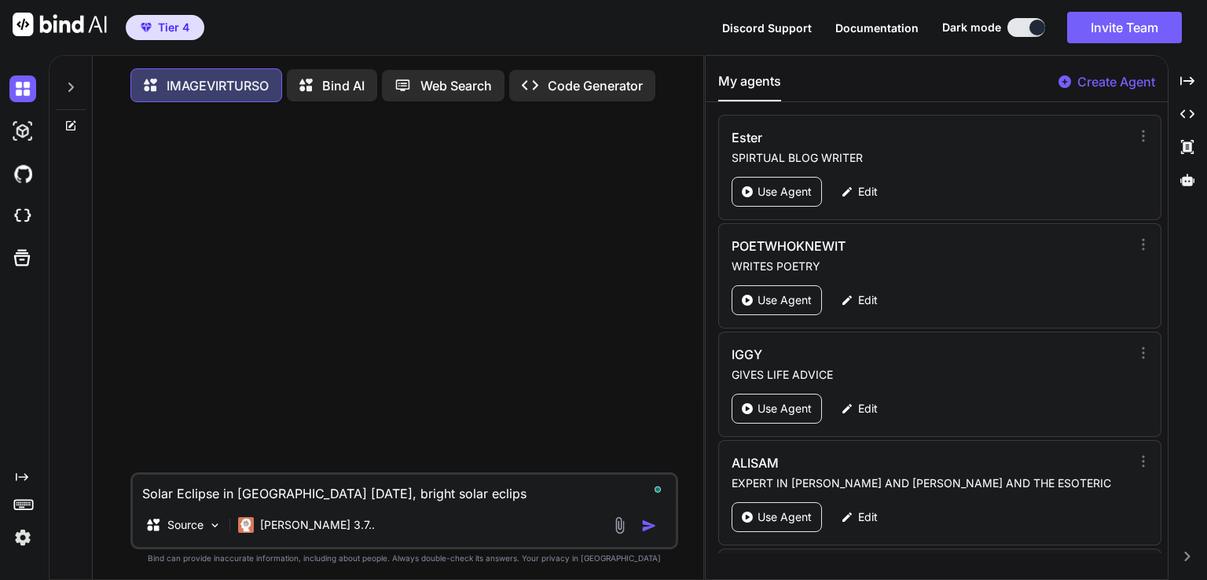
type textarea "Solar Eclipse in [GEOGRAPHIC_DATA] [DATE], bright solar eclipsc"
type textarea "x"
type textarea "Solar Eclipse in [GEOGRAPHIC_DATA] [DATE], bright solar eclipsce"
type textarea "x"
type textarea "Solar Eclipse in [GEOGRAPHIC_DATA] [DATE], bright solar eclipsce"
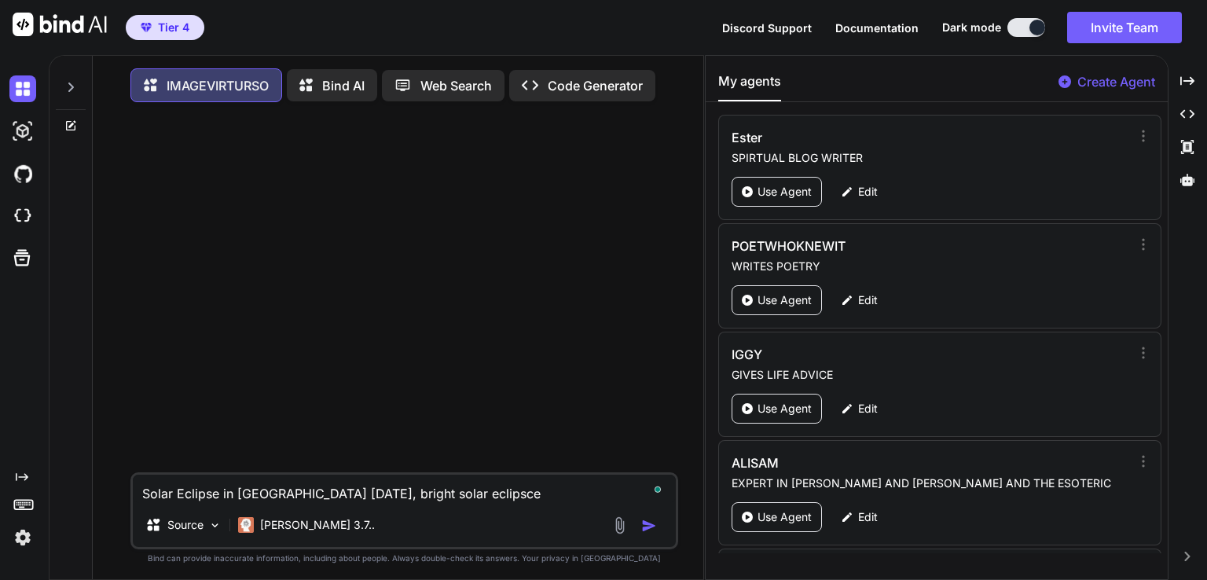
type textarea "x"
type textarea "Solar Eclipse in [GEOGRAPHIC_DATA] [DATE], bright solar eclipsce v"
type textarea "x"
type textarea "Solar Eclipse in [GEOGRAPHIC_DATA] [DATE], bright solar eclipsce vi"
type textarea "x"
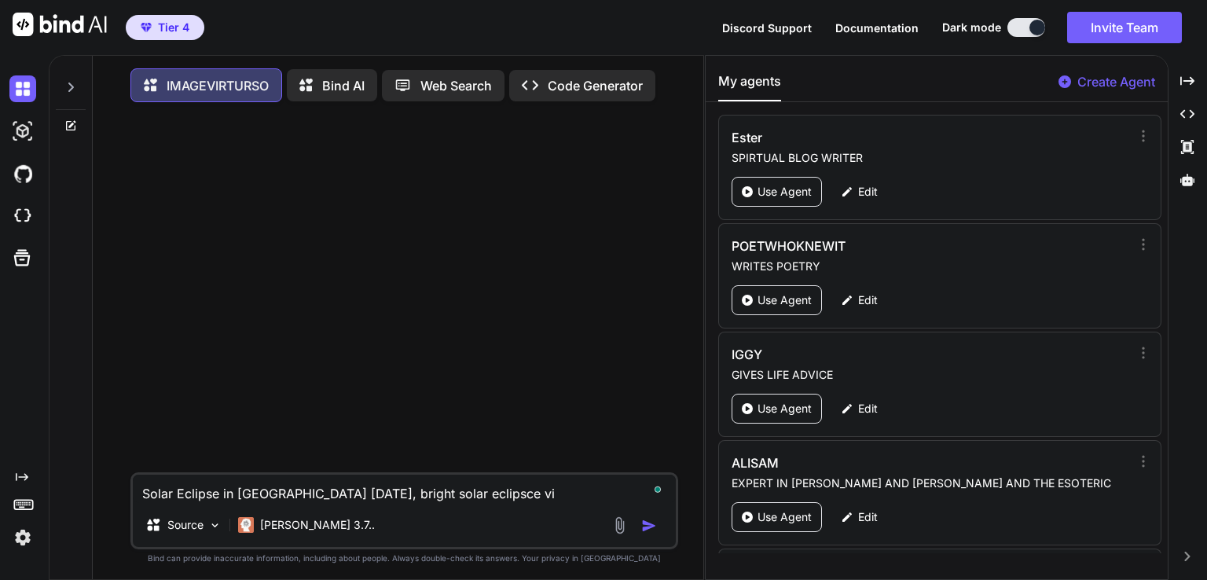
type textarea "Solar Eclipse in [GEOGRAPHIC_DATA] [DATE], bright solar eclipsce viv"
type textarea "x"
type textarea "Solar Eclipse in [GEOGRAPHIC_DATA] [DATE], bright solar eclipsce vivi"
type textarea "x"
type textarea "Solar Eclipse in [GEOGRAPHIC_DATA] [DATE], bright solar eclipsce vivid"
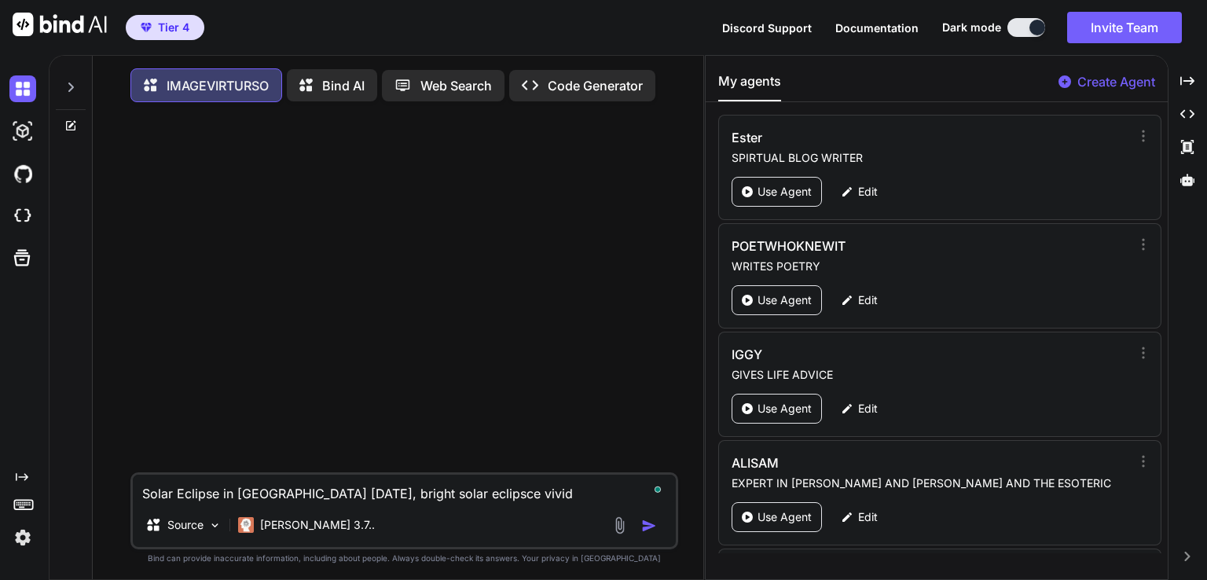
type textarea "x"
type textarea "Solar Eclipse in [GEOGRAPHIC_DATA] [DATE], bright solar eclipsce vivid"
type textarea "x"
type textarea "Solar Eclipse in [GEOGRAPHIC_DATA] [DATE], bright solar eclipsce vivid d"
type textarea "x"
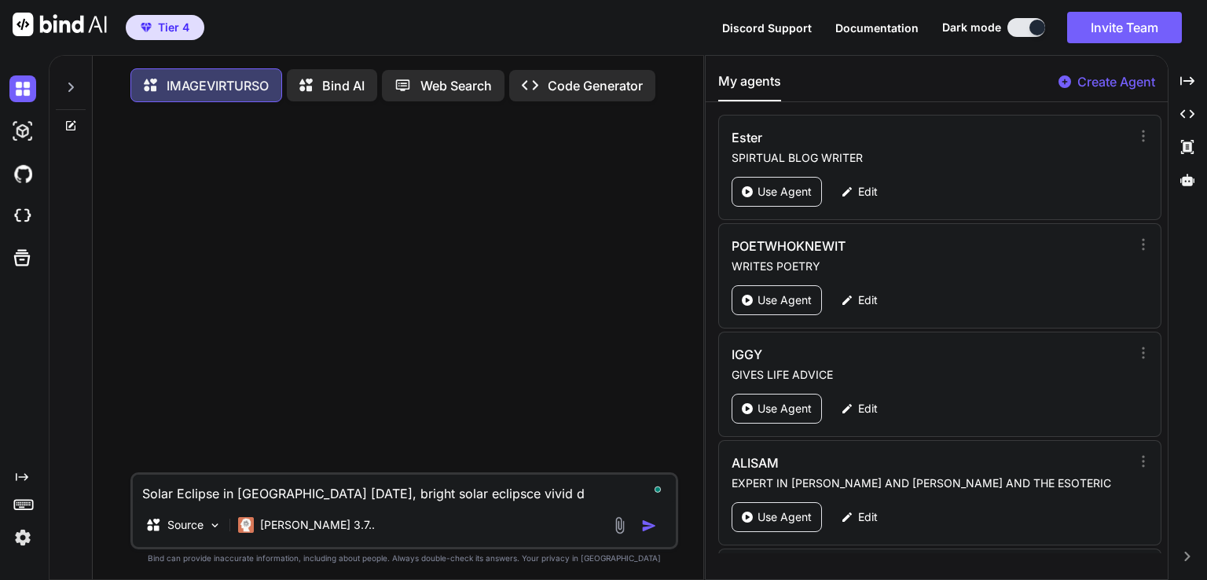
type textarea "Solar Eclipse in [GEOGRAPHIC_DATA] [DATE], bright solar eclipsce vivid de"
type textarea "x"
type textarea "Solar Eclipse in [GEOGRAPHIC_DATA] [DATE], bright solar eclipsce vivid det"
type textarea "x"
type textarea "Solar Eclipse in [GEOGRAPHIC_DATA] [DATE], bright solar eclipsce vivid deta"
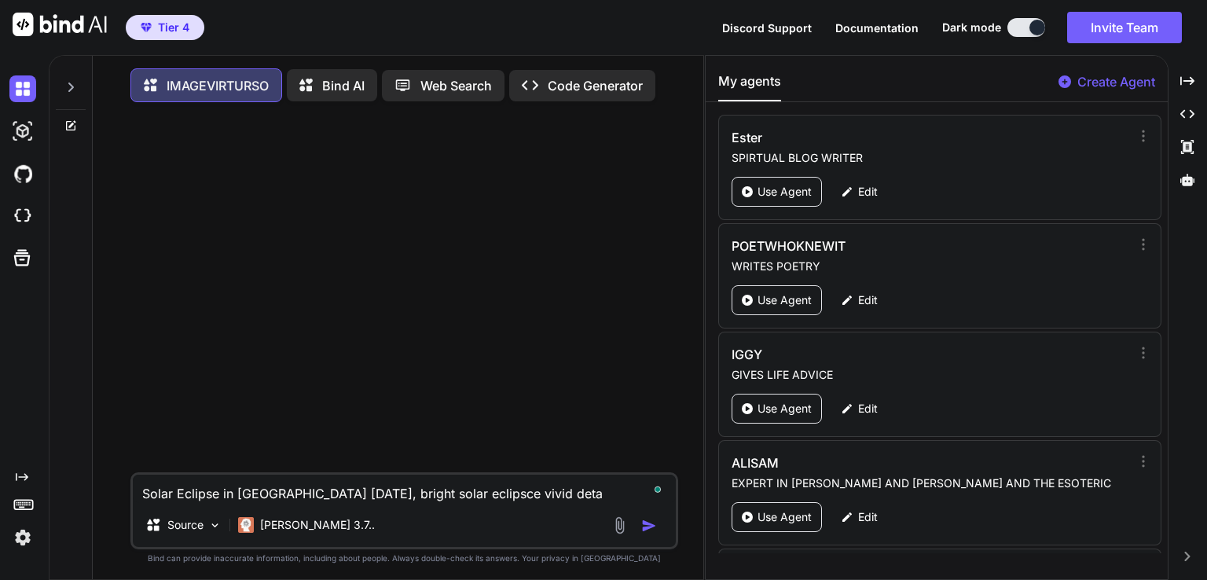
type textarea "x"
type textarea "Solar Eclipse in [GEOGRAPHIC_DATA] [DATE], bright solar eclipsce vivid detai"
type textarea "x"
type textarea "Solar Eclipse in [GEOGRAPHIC_DATA] [DATE], bright solar eclipsce vivid detail"
type textarea "x"
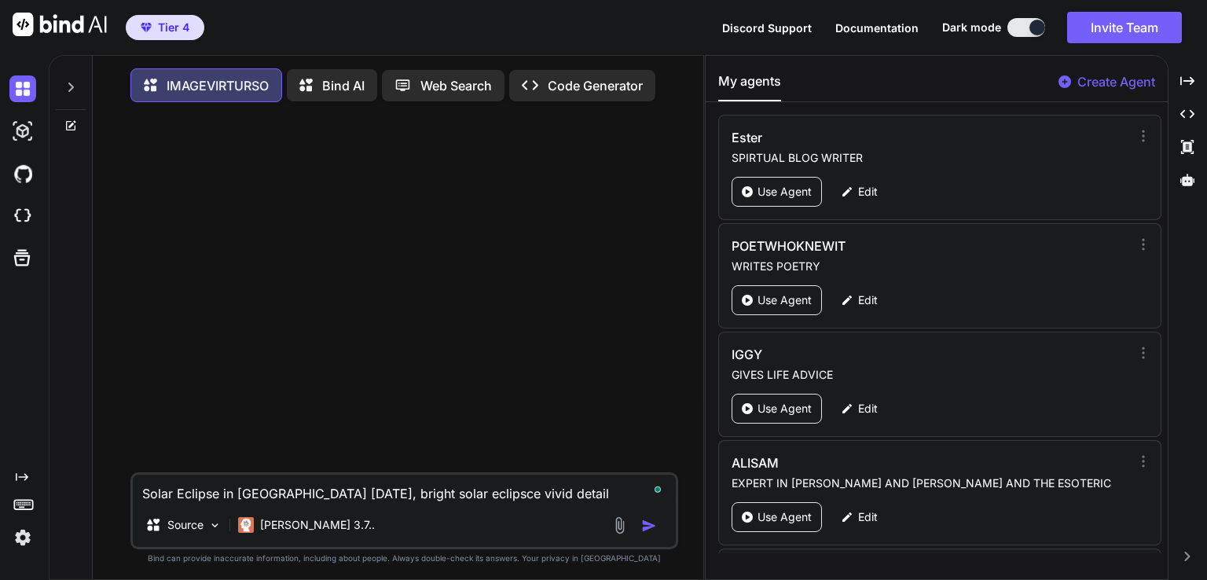
type textarea "Solar Eclipse in [GEOGRAPHIC_DATA] [DATE], bright solar eclipsce vivid detail,"
type textarea "x"
type textarea "Solar Eclipse in [GEOGRAPHIC_DATA] [DATE], bright solar eclipsce vivid detail,"
type textarea "x"
type textarea "Solar Eclipse in [GEOGRAPHIC_DATA] [DATE], bright solar eclipsce vivid detail, i"
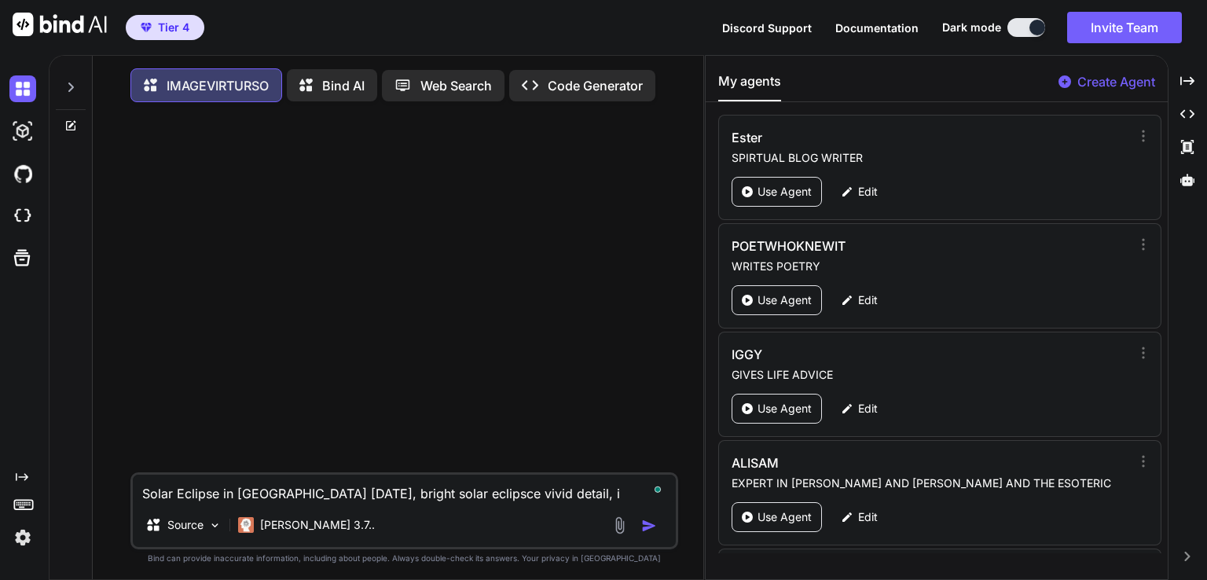
type textarea "x"
type textarea "Solar Eclipse in [GEOGRAPHIC_DATA] [DATE], bright solar eclipsce vivid detail, …"
type textarea "x"
type textarea "Solar Eclipse in [GEOGRAPHIC_DATA] [DATE], bright solar eclipsce vivid detail, …"
type textarea "x"
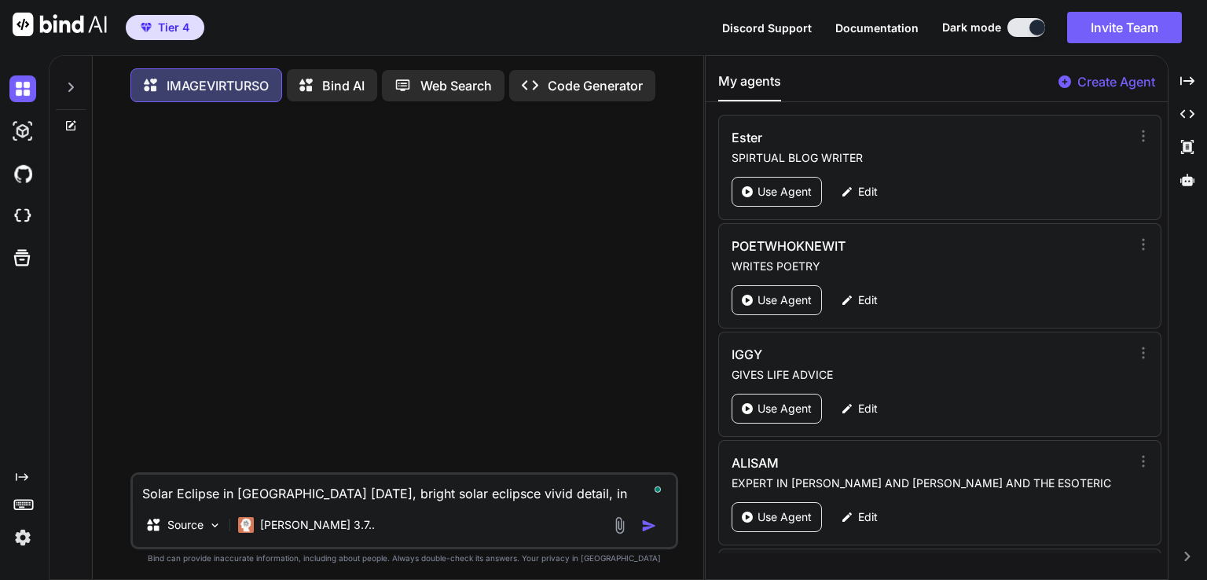
type textarea "Solar Eclipse in [GEOGRAPHIC_DATA] [DATE], bright solar eclipsce vivid detail, …"
type textarea "x"
type textarea "Solar Eclipse in [GEOGRAPHIC_DATA] [DATE], bright solar eclipsce vivid detail, …"
type textarea "x"
type textarea "Solar Eclipse in [GEOGRAPHIC_DATA] [DATE], bright solar eclipsce vivid detail, …"
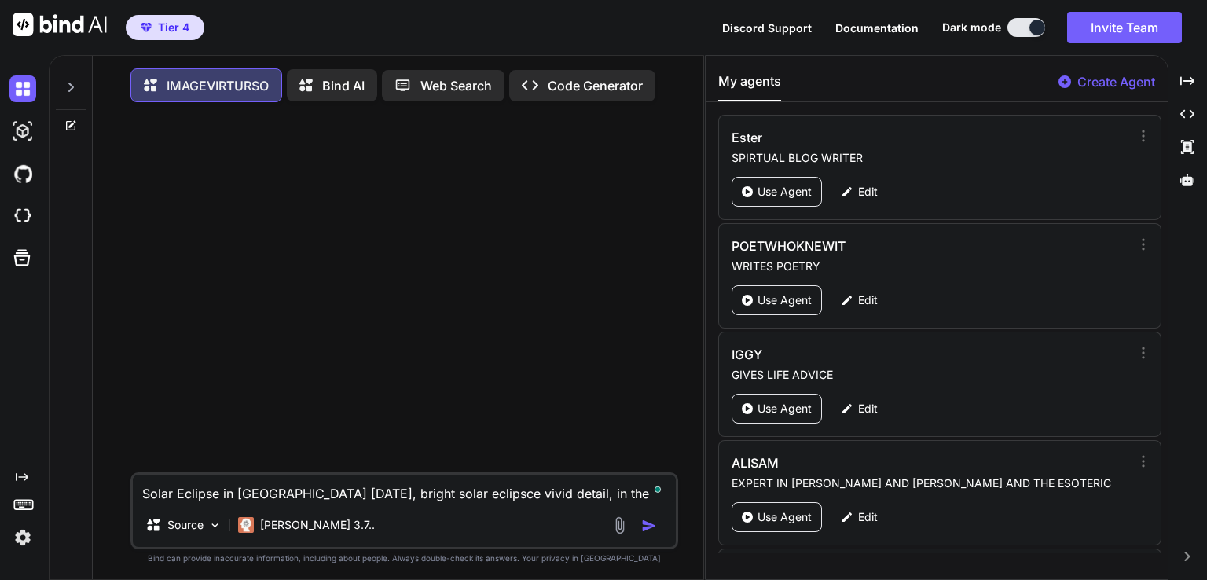
type textarea "x"
type textarea "Solar Eclipse in [GEOGRAPHIC_DATA] [DATE], bright solar eclipsce vivid detail, …"
type textarea "x"
type textarea "Solar Eclipse in [GEOGRAPHIC_DATA] [DATE], bright solar eclipsce vivid detail, …"
type textarea "x"
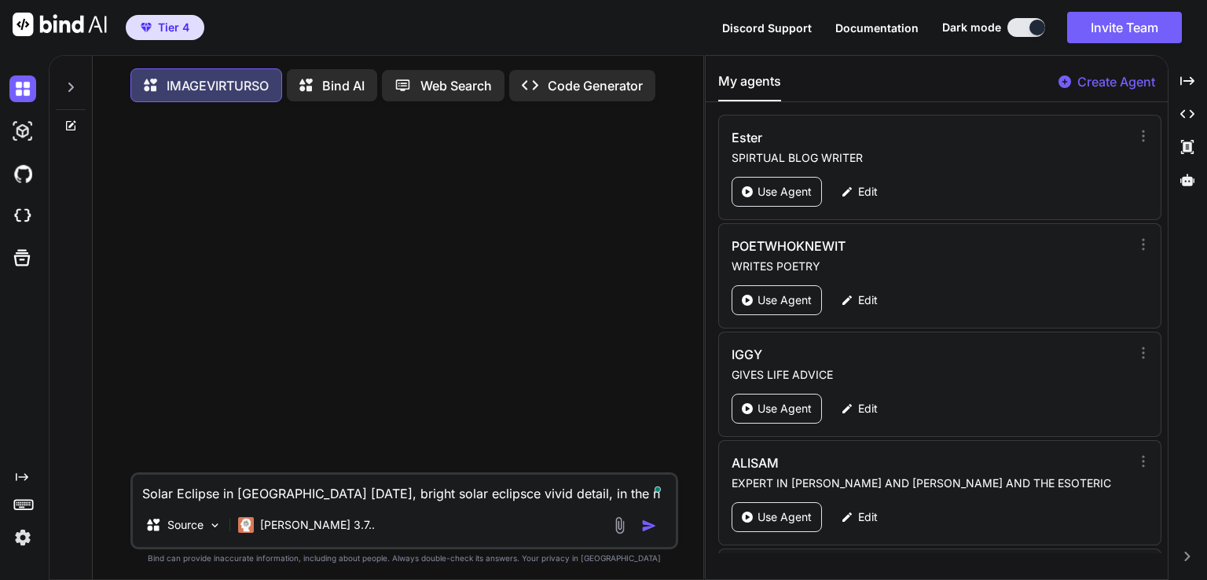
type textarea "Solar Eclipse in [GEOGRAPHIC_DATA] [DATE], bright solar eclipsce vivid detail, …"
type textarea "x"
type textarea "Solar Eclipse in [GEOGRAPHIC_DATA] [DATE], bright solar eclipsce vivid detail, …"
type textarea "x"
type textarea "Solar Eclipse in [GEOGRAPHIC_DATA] [DATE], bright solar eclipsce vivid detail, …"
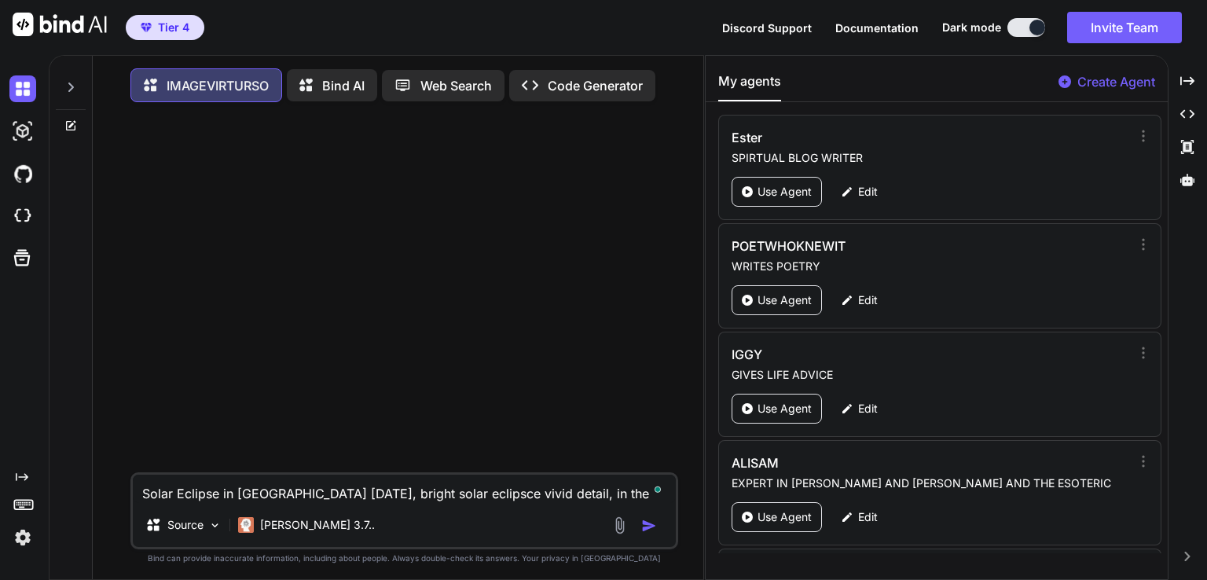
type textarea "x"
type textarea "Solar Eclipse in [GEOGRAPHIC_DATA] [DATE], bright solar eclipsce vivid detail, …"
type textarea "x"
type textarea "Solar Eclipse in [GEOGRAPHIC_DATA] [DATE], bright solar eclipsce vivid detail, …"
type textarea "x"
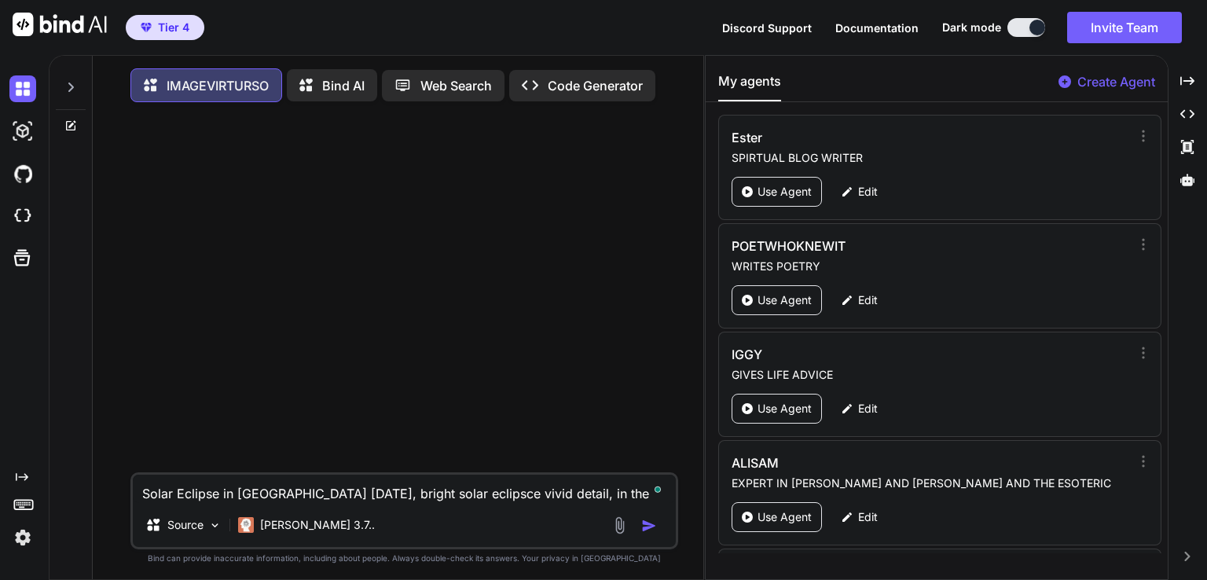
type textarea "Solar Eclipse in [GEOGRAPHIC_DATA] [DATE], bright solar eclipsce vivid detail, …"
type textarea "x"
type textarea "Solar Eclipse in [GEOGRAPHIC_DATA] [DATE], bright solar eclipsce vivid detail, …"
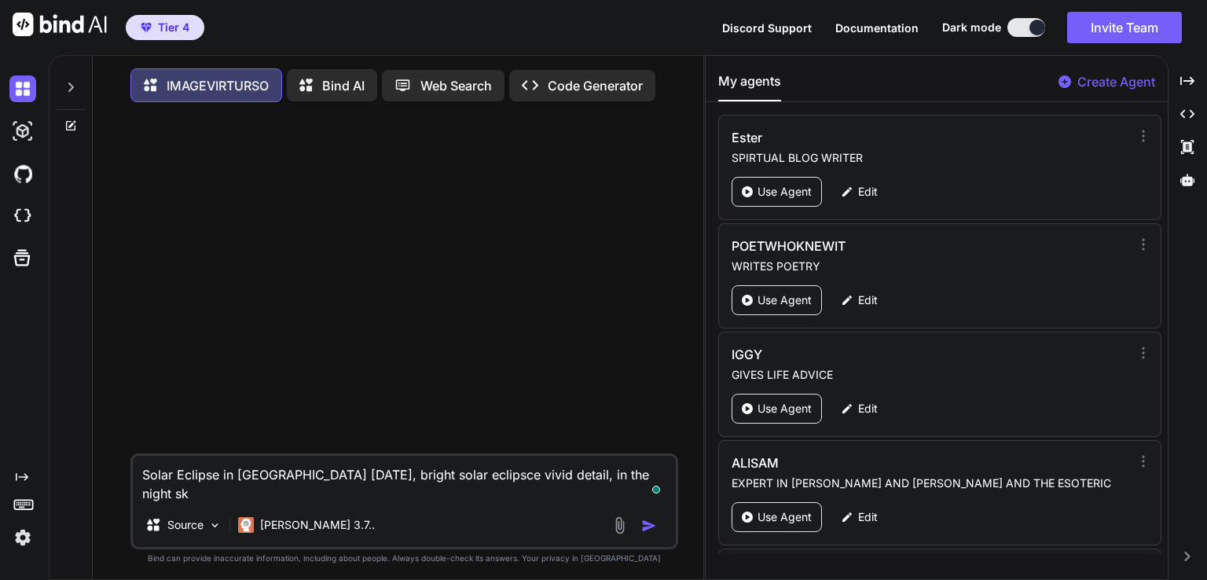
type textarea "x"
type textarea "Solar Eclipse in [GEOGRAPHIC_DATA] [DATE], bright solar eclipsce vivid detail, …"
type textarea "x"
type textarea "Solar Eclipse in [GEOGRAPHIC_DATA] [DATE], bright solar eclipsce vivid detail, …"
type textarea "x"
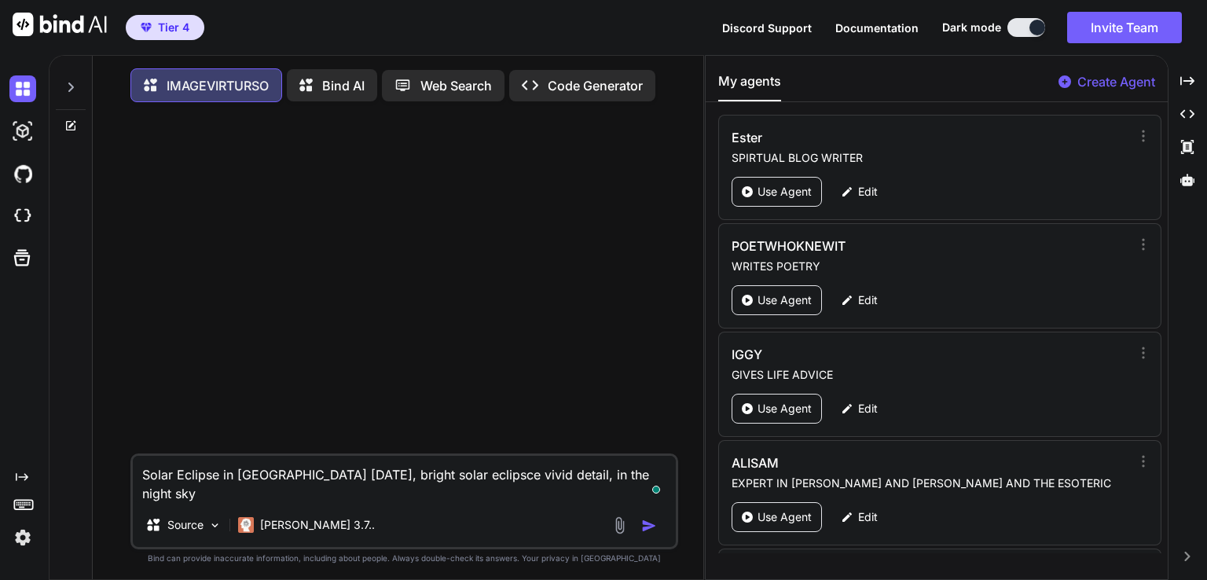
type textarea "Solar Eclipse in [GEOGRAPHIC_DATA] [DATE], bright solar eclipsce vivid detail, …"
type textarea "x"
type textarea "Solar Eclipse in [GEOGRAPHIC_DATA] [DATE], bright solar eclipsce vivid detail, …"
type textarea "x"
type textarea "Solar Eclipse in [GEOGRAPHIC_DATA] [DATE], bright solar eclipsce vivid detail, …"
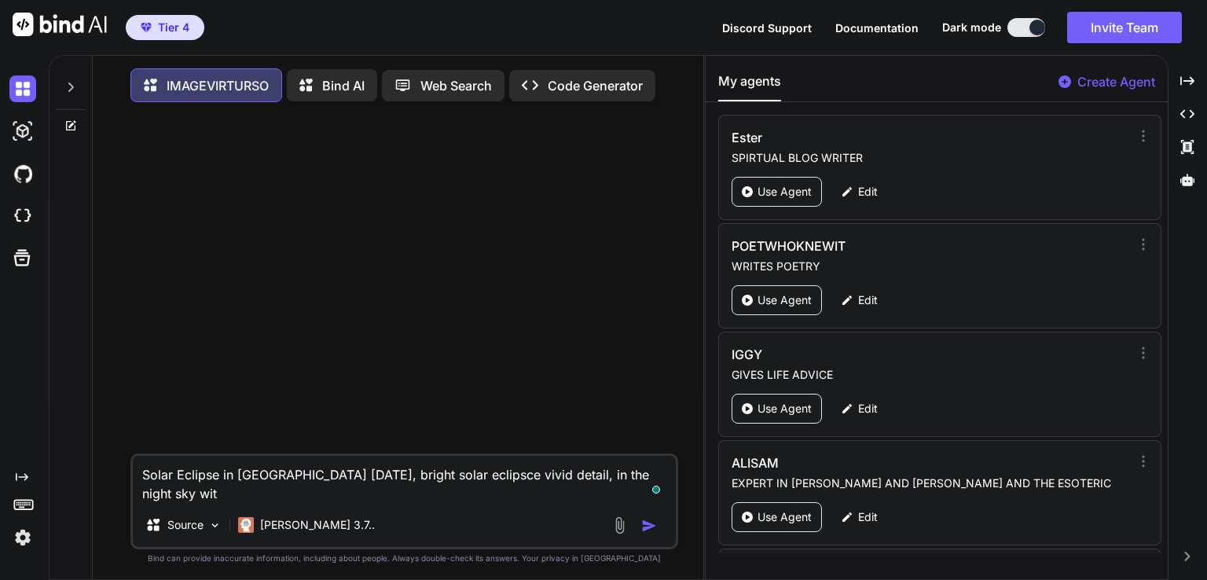
type textarea "x"
type textarea "Solar Eclipse in [GEOGRAPHIC_DATA] [DATE], bright solar eclipsce vivid detail, …"
type textarea "x"
type textarea "Solar Eclipse in [GEOGRAPHIC_DATA] [DATE], bright solar eclipsce vivid detail, …"
type textarea "x"
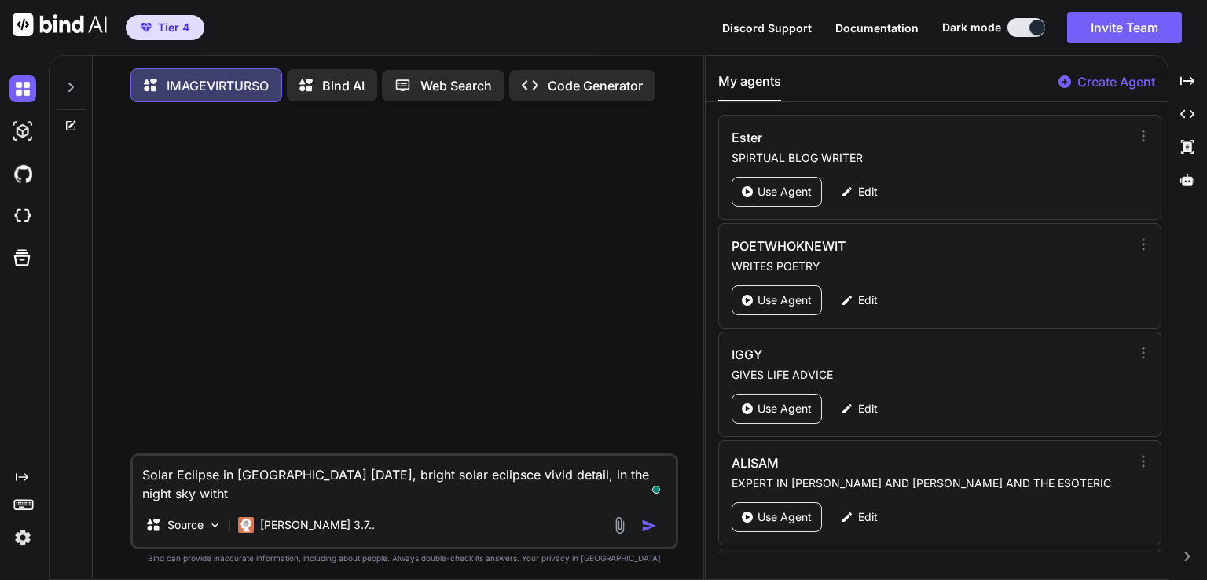
type textarea "Solar Eclipse in [GEOGRAPHIC_DATA] [DATE], bright solar eclipsce vivid detail, …"
type textarea "x"
type textarea "Solar Eclipse in [GEOGRAPHIC_DATA] [DATE], bright solar eclipsce vivid detail, …"
type textarea "x"
type textarea "Solar Eclipse in [GEOGRAPHIC_DATA] [DATE], bright solar eclipsce vivid detail, …"
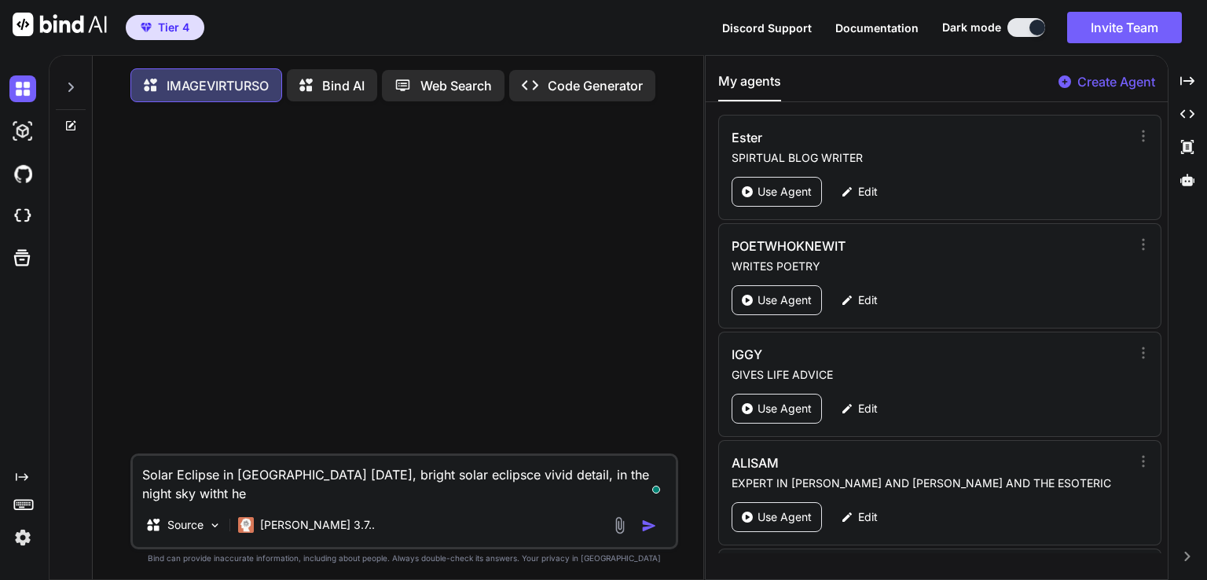
type textarea "x"
type textarea "Solar Eclipse in [GEOGRAPHIC_DATA] [DATE], bright solar eclipsce vivid detail, …"
type textarea "x"
type textarea "Solar Eclipse in [GEOGRAPHIC_DATA] [DATE], bright solar eclipsce vivid detail, …"
type textarea "x"
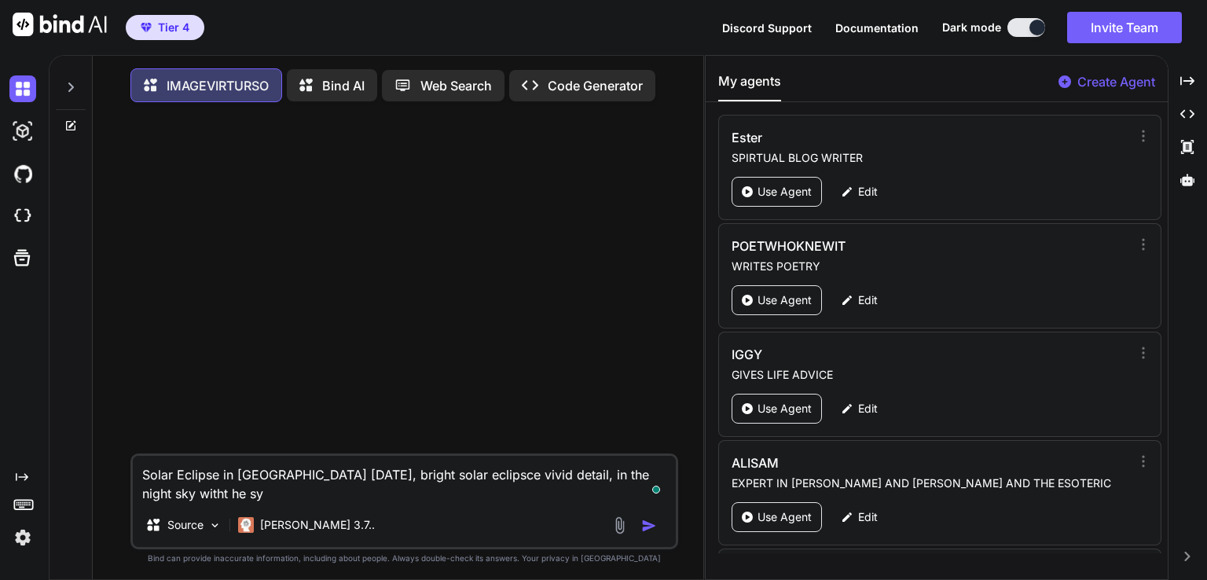
type textarea "Solar Eclipse in [GEOGRAPHIC_DATA] [DATE], bright solar eclipsce vivid detail, …"
type textarea "x"
type textarea "Solar Eclipse in [GEOGRAPHIC_DATA] [DATE], bright solar eclipsce vivid detail, …"
type textarea "x"
type textarea "Solar Eclipse in [GEOGRAPHIC_DATA] [DATE], bright solar eclipsce vivid detail, …"
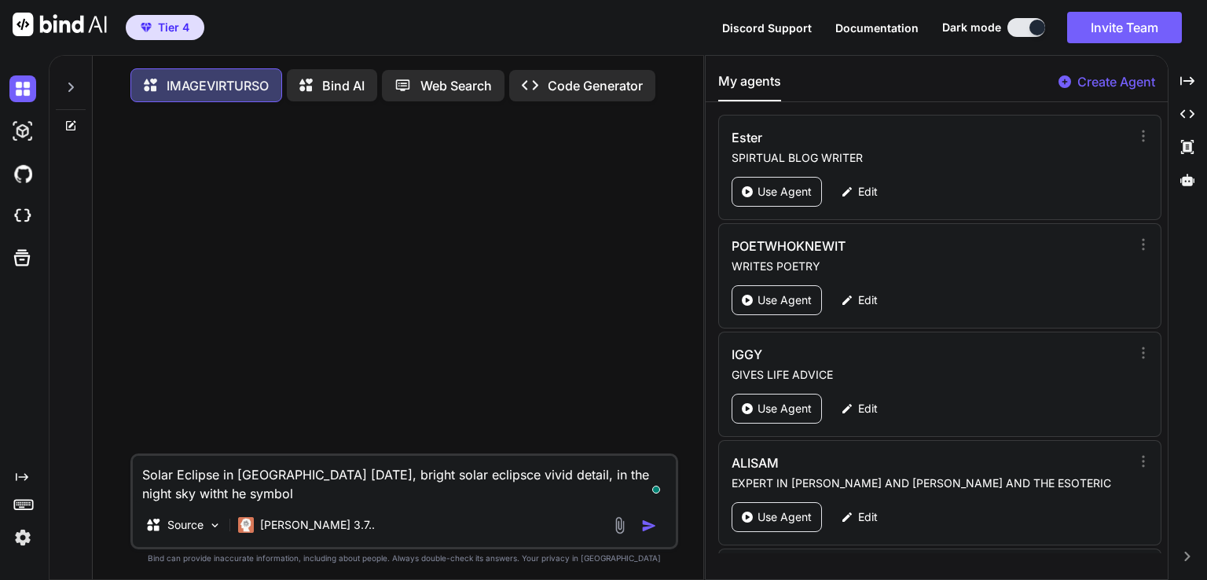
type textarea "x"
type textarea "Solar Eclipse in [GEOGRAPHIC_DATA] [DATE], bright solar eclipsce vivid detail, …"
type textarea "x"
type textarea "Solar Eclipse in [GEOGRAPHIC_DATA] [DATE], bright solar eclipsce vivid detail, …"
type textarea "x"
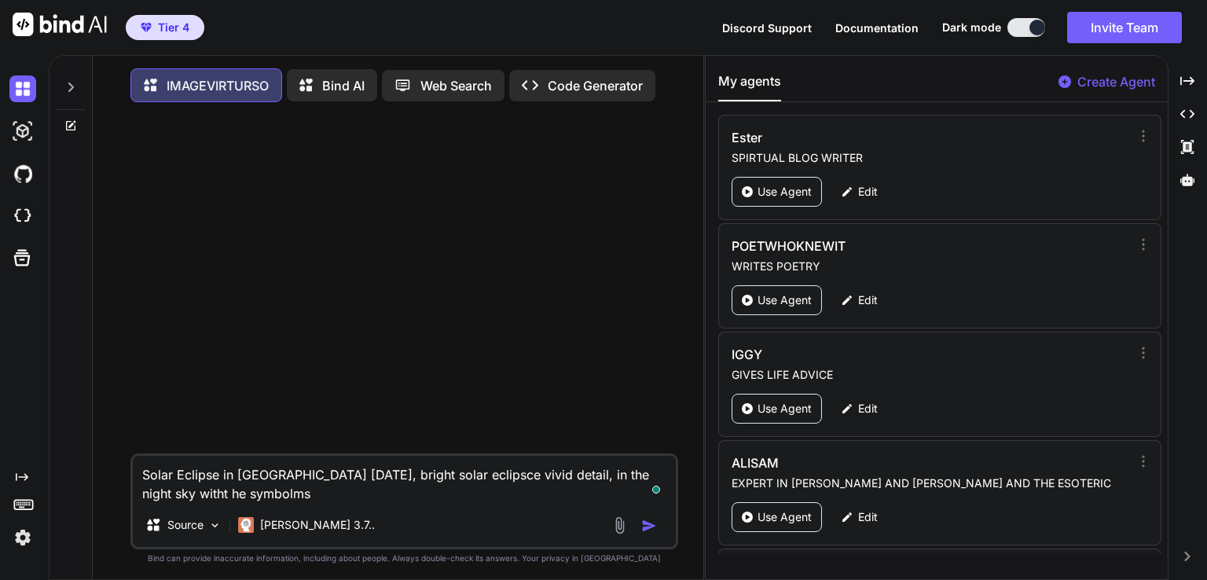
type textarea "Solar Eclipse in [GEOGRAPHIC_DATA] [DATE], bright solar eclipsce vivid detail, …"
type textarea "x"
type textarea "Solar Eclipse in [GEOGRAPHIC_DATA] [DATE], bright solar eclipsce vivid detail, …"
type textarea "x"
type textarea "Solar Eclipse in [GEOGRAPHIC_DATA] [DATE], bright solar eclipsce vivid detail, …"
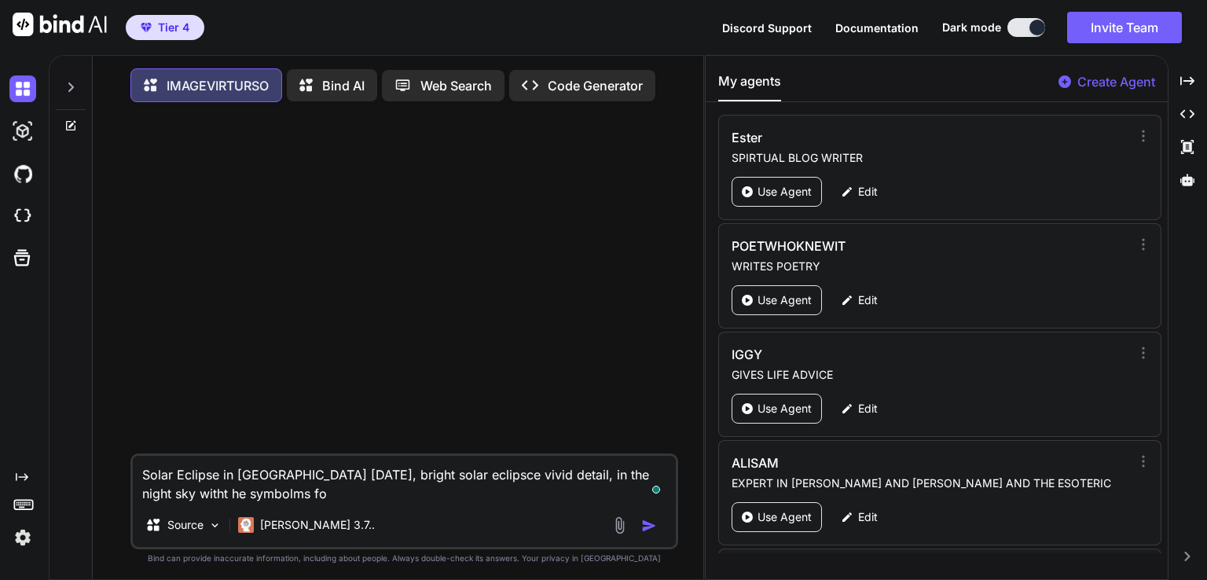
type textarea "x"
type textarea "Solar Eclipse in [GEOGRAPHIC_DATA] [DATE], bright solar eclipsce vivid detail, …"
type textarea "x"
type textarea "Solar Eclipse in [GEOGRAPHIC_DATA] [DATE], bright solar eclipsce vivid detail, …"
type textarea "x"
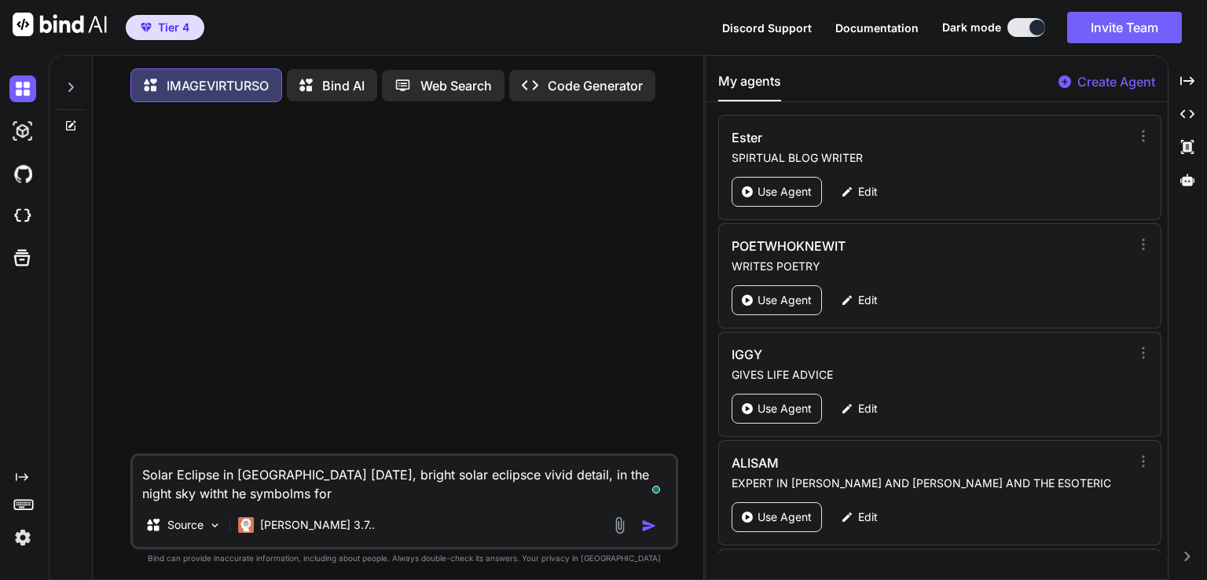
type textarea "Solar Eclipse in [GEOGRAPHIC_DATA] [DATE], bright solar eclipsce vivid detail, …"
type textarea "x"
type textarea "Solar Eclipse in [GEOGRAPHIC_DATA] [DATE], bright solar eclipsce vivid detail, …"
type textarea "x"
type textarea "Solar Eclipse in [GEOGRAPHIC_DATA] [DATE], bright solar eclipsce vivid detail, …"
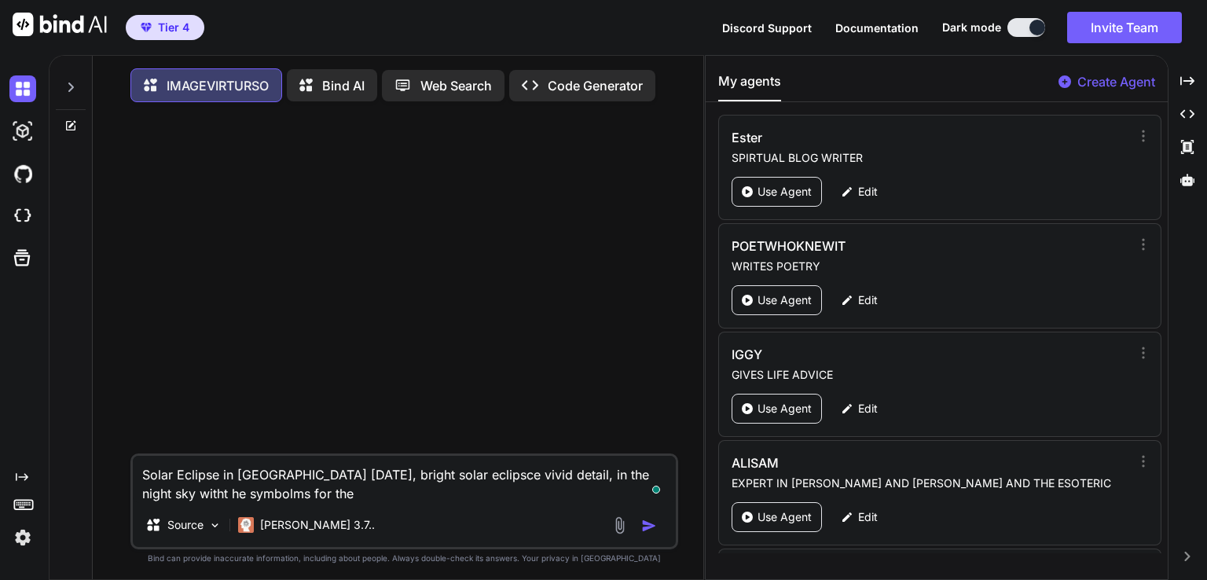
type textarea "x"
type textarea "Solar Eclipse in [GEOGRAPHIC_DATA] [DATE], bright solar eclipsce vivid detail, …"
type textarea "x"
type textarea "Solar Eclipse in [GEOGRAPHIC_DATA] [DATE], bright solar eclipsce vivid detail, …"
type textarea "x"
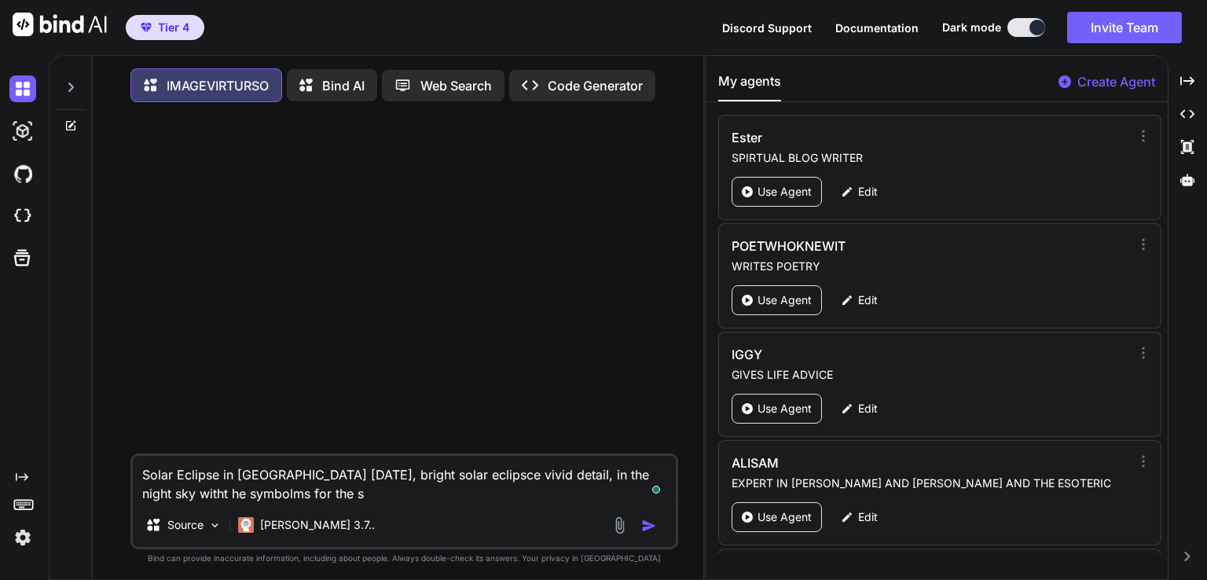
type textarea "Solar Eclipse in [GEOGRAPHIC_DATA] [DATE], bright solar eclipsce vivid detail, …"
type textarea "x"
type textarea "Solar Eclipse in [GEOGRAPHIC_DATA] [DATE], bright solar eclipsce vivid detail, …"
type textarea "x"
type textarea "Solar Eclipse in [GEOGRAPHIC_DATA] [DATE], bright solar eclipsce vivid detail, …"
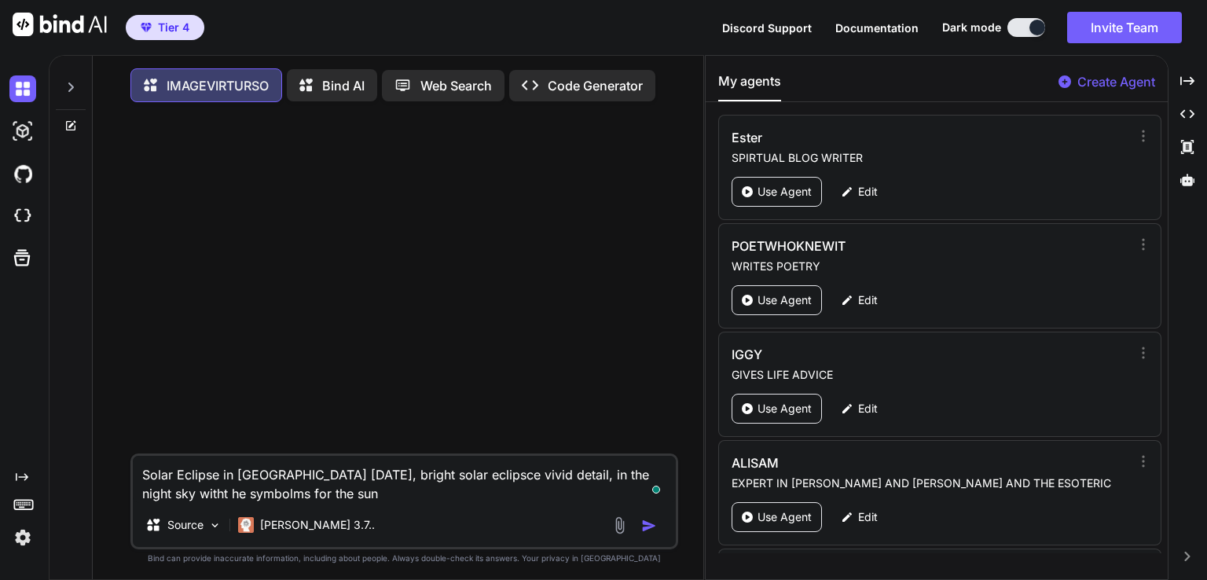
type textarea "x"
type textarea "Solar Eclipse in [GEOGRAPHIC_DATA] [DATE], bright solar eclipsce vivid detail, …"
type textarea "x"
type textarea "Solar Eclipse in [GEOGRAPHIC_DATA] [DATE], bright solar eclipsce vivid detail, …"
type textarea "x"
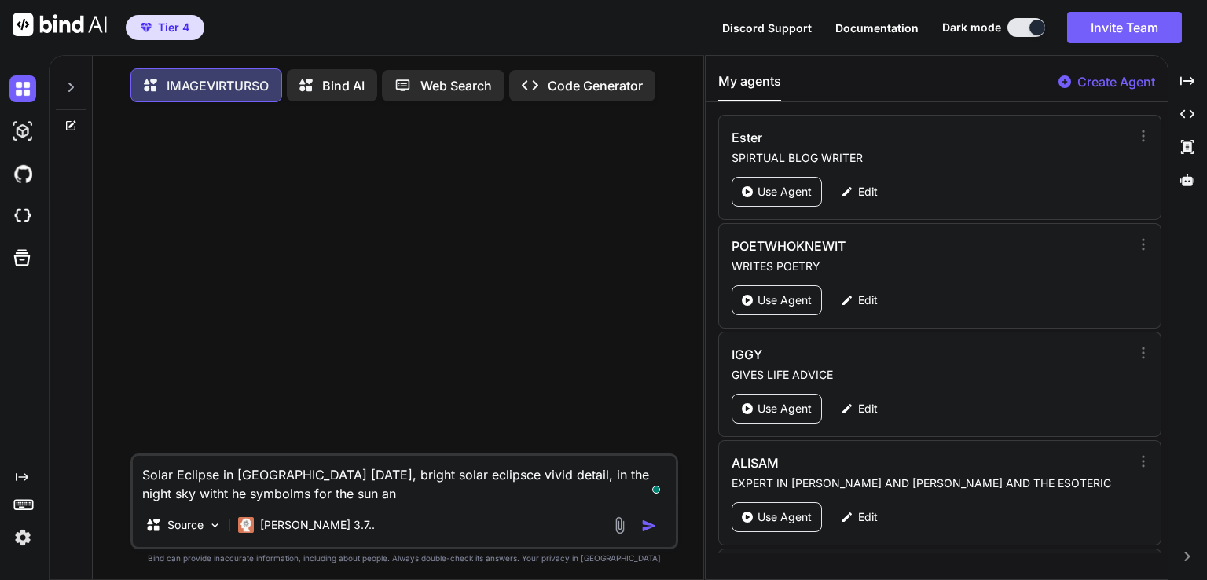
type textarea "Solar Eclipse in [GEOGRAPHIC_DATA] [DATE], bright solar eclipsce vivid detail, …"
type textarea "x"
type textarea "Solar Eclipse in [GEOGRAPHIC_DATA] [DATE], bright solar eclipsce vivid detail, …"
type textarea "x"
type textarea "Solar Eclipse in [GEOGRAPHIC_DATA] [DATE], bright solar eclipsce vivid detail, …"
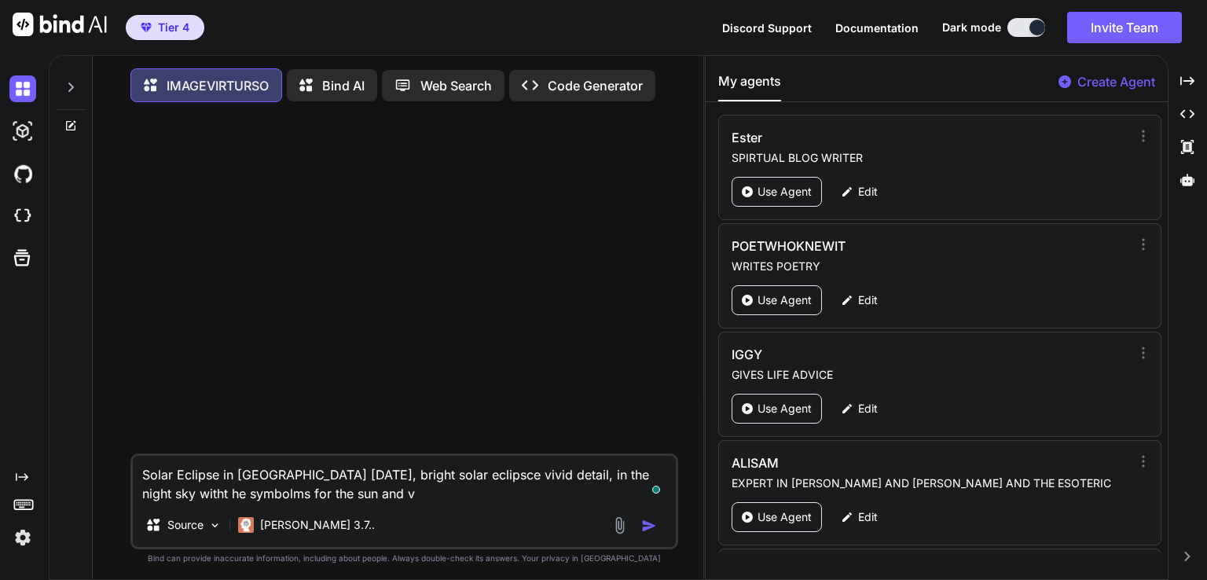
type textarea "x"
type textarea "Solar Eclipse in [GEOGRAPHIC_DATA] [DATE], bright solar eclipsce vivid detail, …"
type textarea "x"
type textarea "Solar Eclipse in [GEOGRAPHIC_DATA] [DATE], bright solar eclipsce vivid detail, …"
type textarea "x"
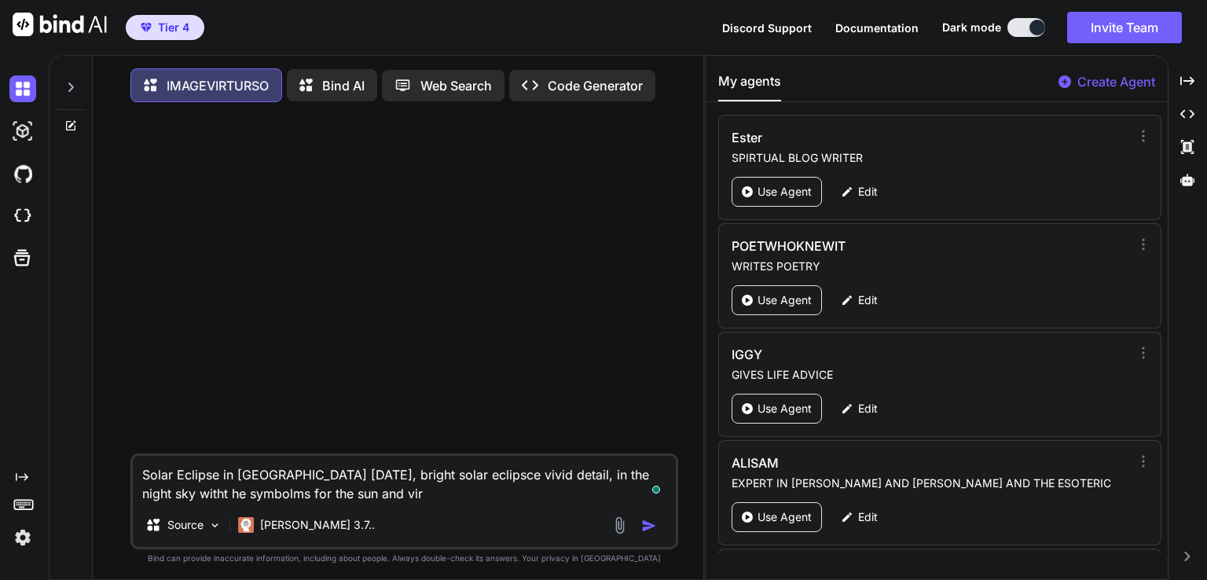
type textarea "Solar Eclipse in [GEOGRAPHIC_DATA] [DATE], bright solar eclipsce vivid detail, …"
type textarea "x"
type textarea "Solar Eclipse in [GEOGRAPHIC_DATA] [DATE], bright solar eclipsce vivid detail, …"
type textarea "x"
type textarea "Solar Eclipse in [GEOGRAPHIC_DATA] [DATE], bright solar eclipsce vivid detail, …"
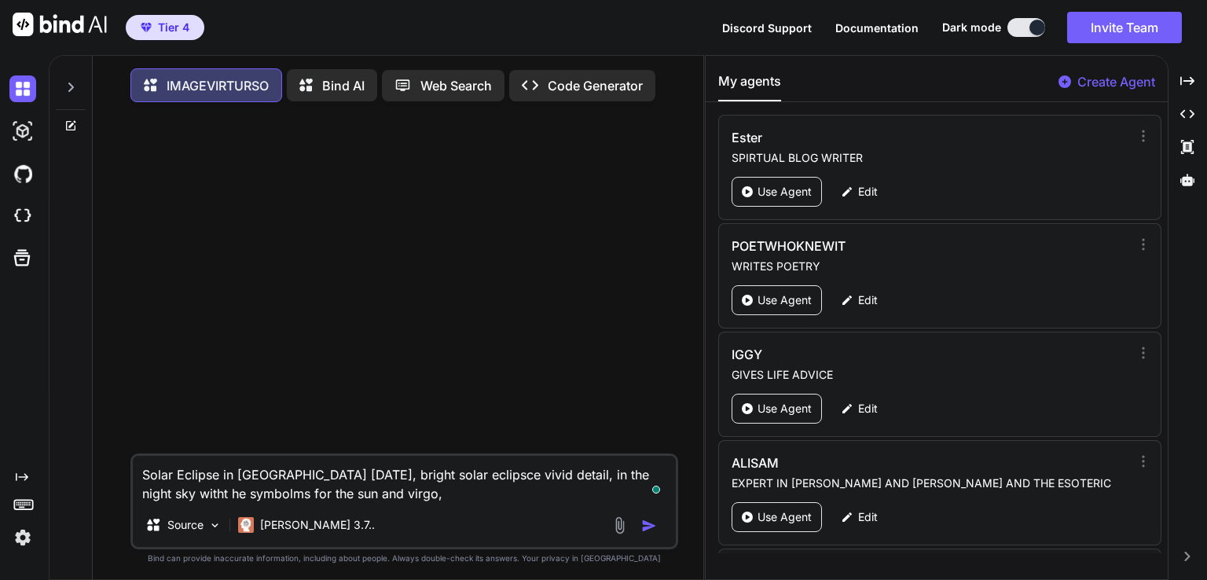
type textarea "x"
type textarea "Solar Eclipse in [GEOGRAPHIC_DATA] [DATE], bright solar eclipsce vivid detail, …"
type textarea "x"
type textarea "Solar Eclipse in [GEOGRAPHIC_DATA] [DATE], bright solar eclipsce vivid detail, …"
type textarea "x"
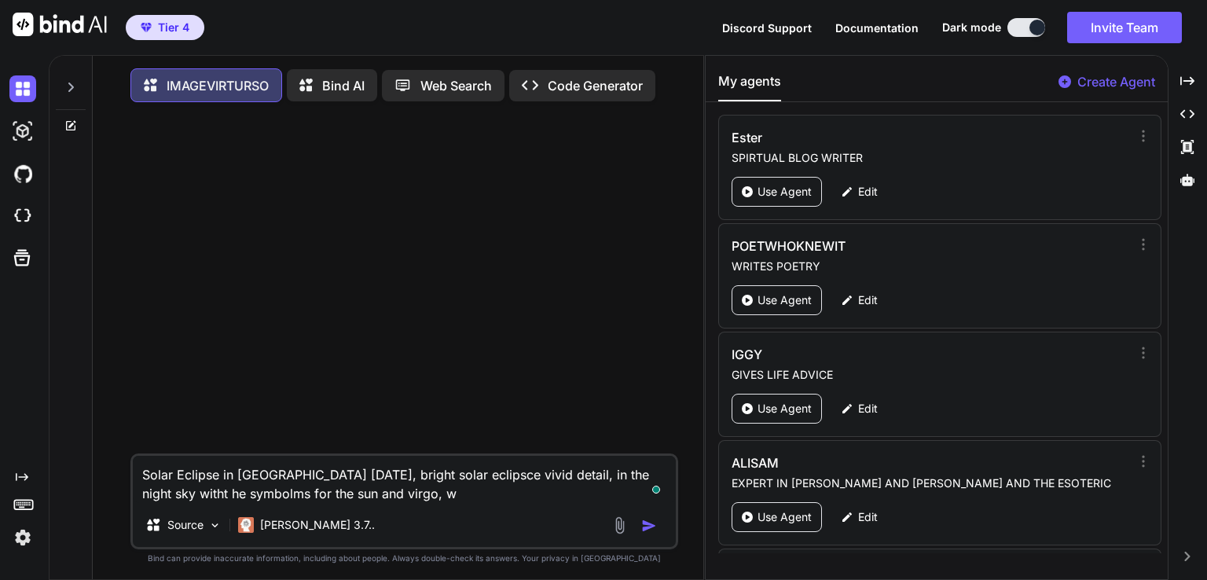
type textarea "Solar Eclipse in [GEOGRAPHIC_DATA] [DATE], bright solar eclipsce vivid detail, …"
type textarea "x"
type textarea "Solar Eclipse in [GEOGRAPHIC_DATA] [DATE], bright solar eclipsce vivid detail, …"
type textarea "x"
type textarea "Solar Eclipse in [GEOGRAPHIC_DATA] [DATE], bright solar eclipsce vivid detail, …"
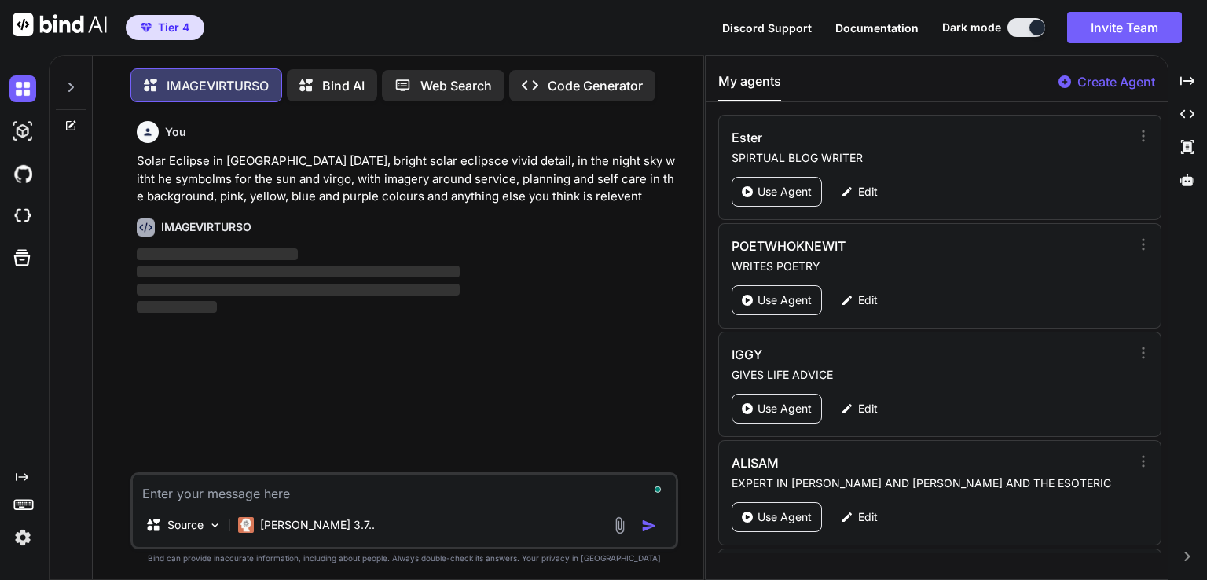
scroll to position [6, 0]
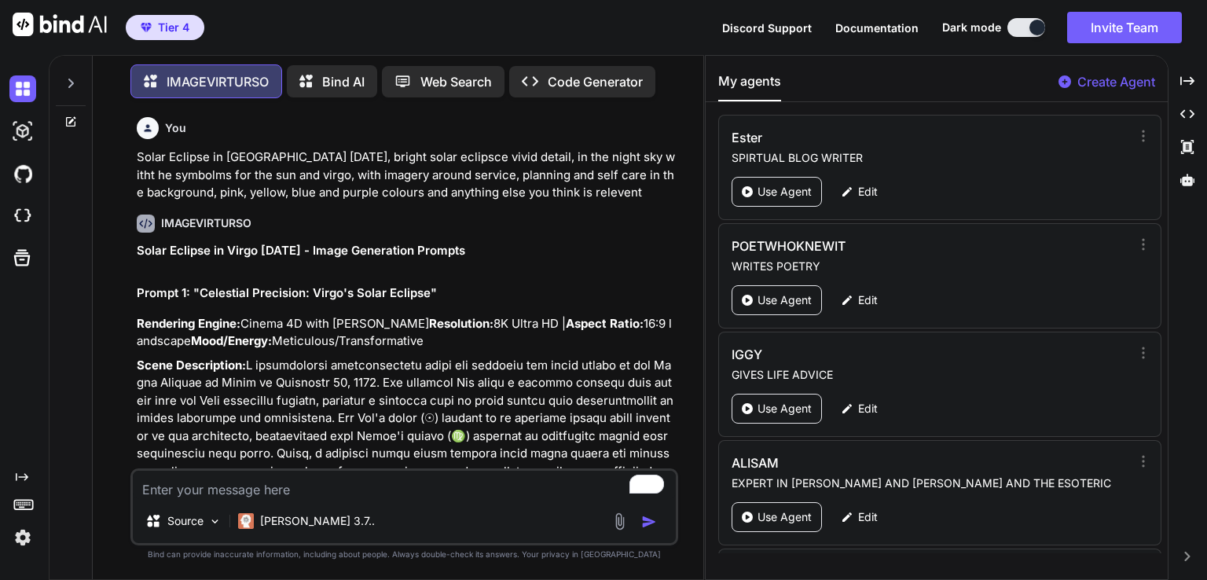
click at [364, 350] on p "Rendering Engine: Cinema 4D with Octane Render Resolution: 8K Ultra HD | Aspect…" at bounding box center [406, 332] width 538 height 35
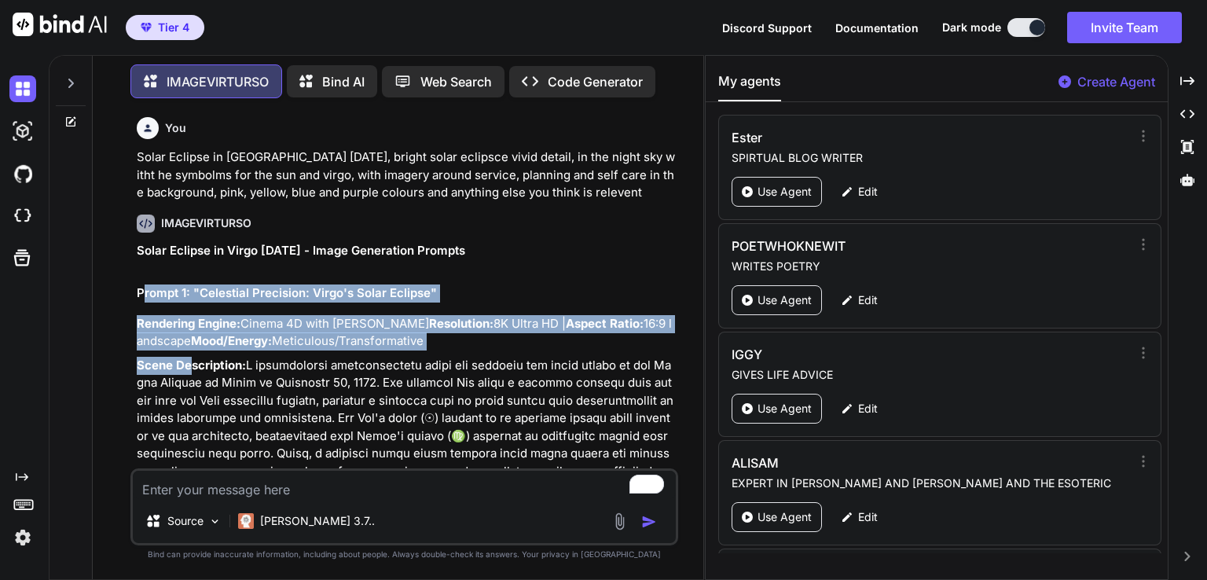
drag, startPoint x: 140, startPoint y: 286, endPoint x: 184, endPoint y: 366, distance: 91.5
click at [145, 296] on h2 "Prompt 1: "Celestial Precision: Virgo's Solar Eclipse"" at bounding box center [406, 294] width 538 height 18
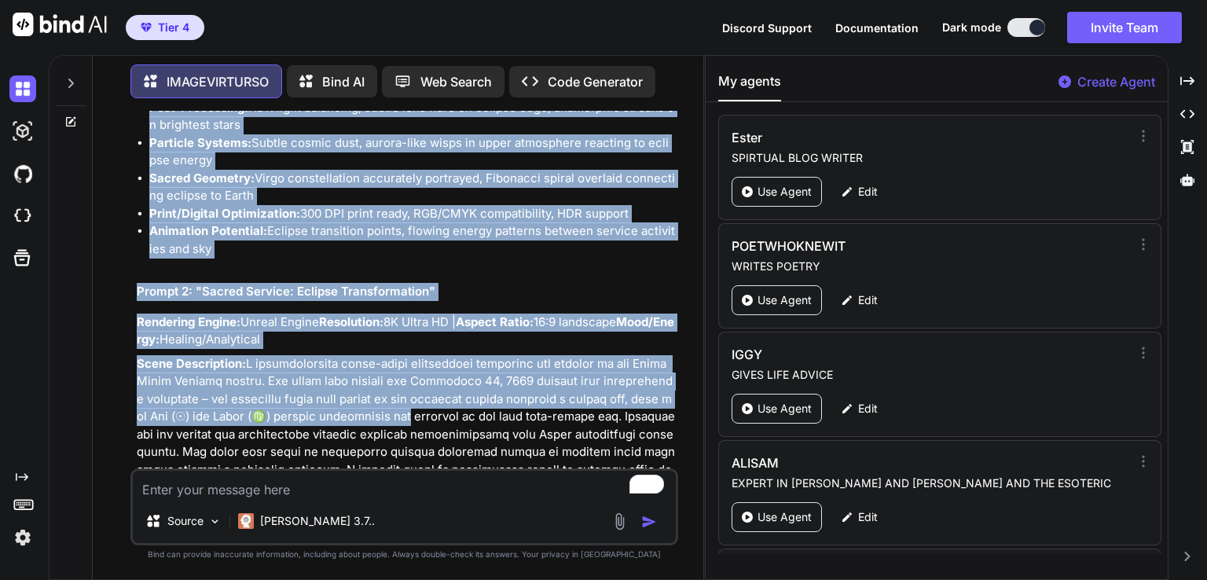
scroll to position [708, 0]
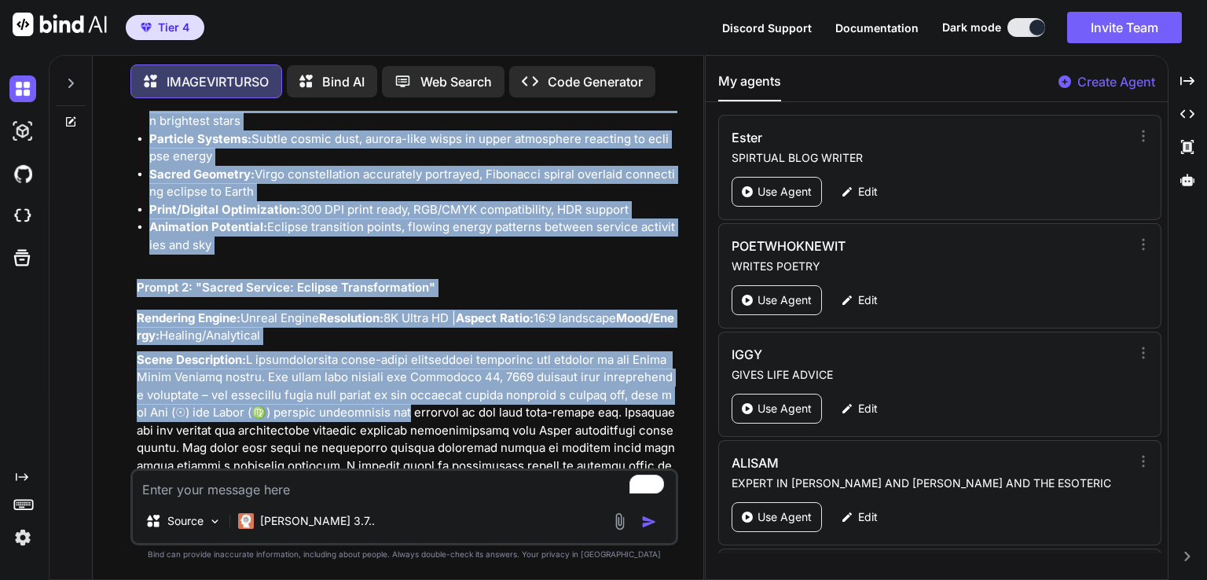
drag, startPoint x: 135, startPoint y: 289, endPoint x: 466, endPoint y: 266, distance: 331.8
copy div "Loremi 2: "Dolorsita Consectet: Adipi'e Seddo Eiusmod" Temporinc Utlabo: Etdolo…"
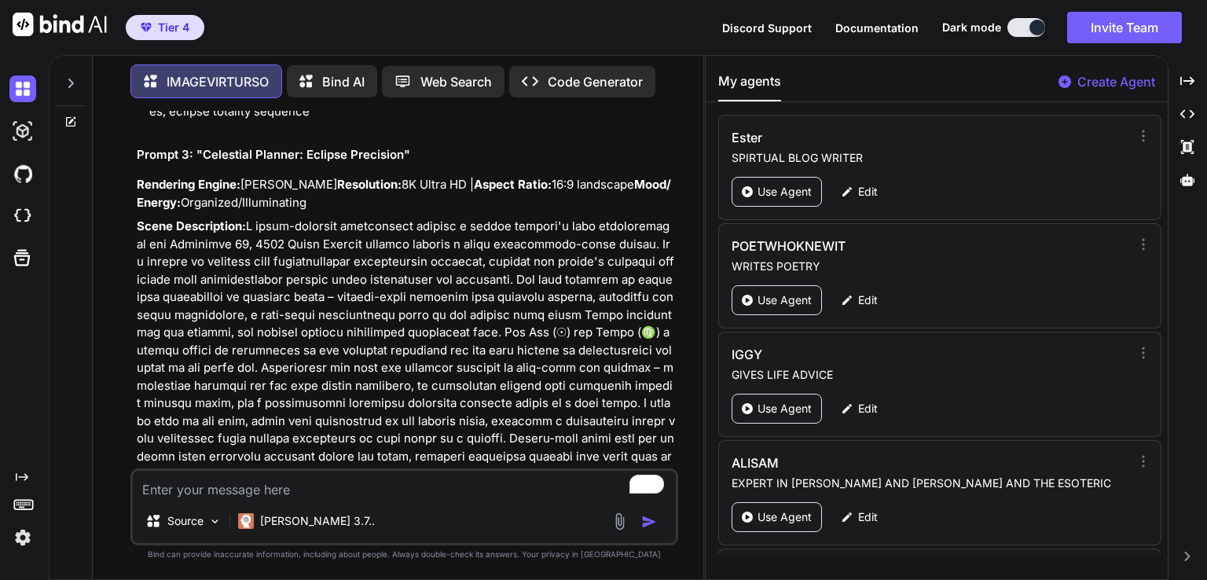
scroll to position [1505, 0]
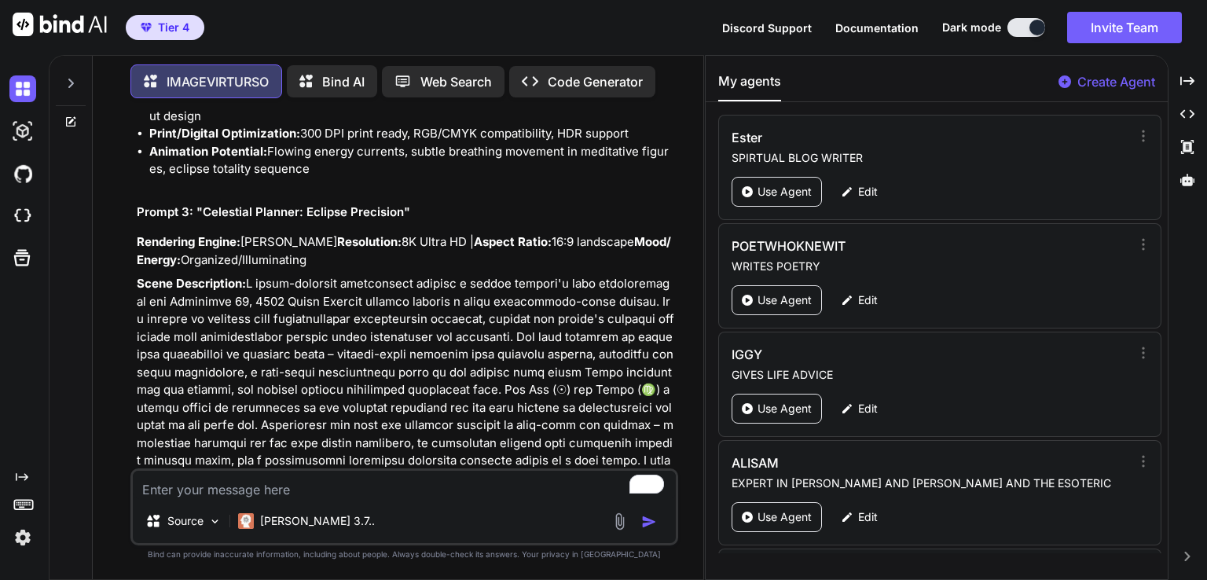
drag, startPoint x: 138, startPoint y: 301, endPoint x: 509, endPoint y: 200, distance: 384.6
click at [509, 200] on div "Solar Eclipse in Virgo [DATE] - Image Generation Prompts Prompt 1: "Celestial P…" at bounding box center [406, 574] width 538 height 3673
copy div "Loremi 2: "Dolors Ametcon: Adipisc Elitseddoeiusm" Temporinc Utlabo: Etdolo Mag…"
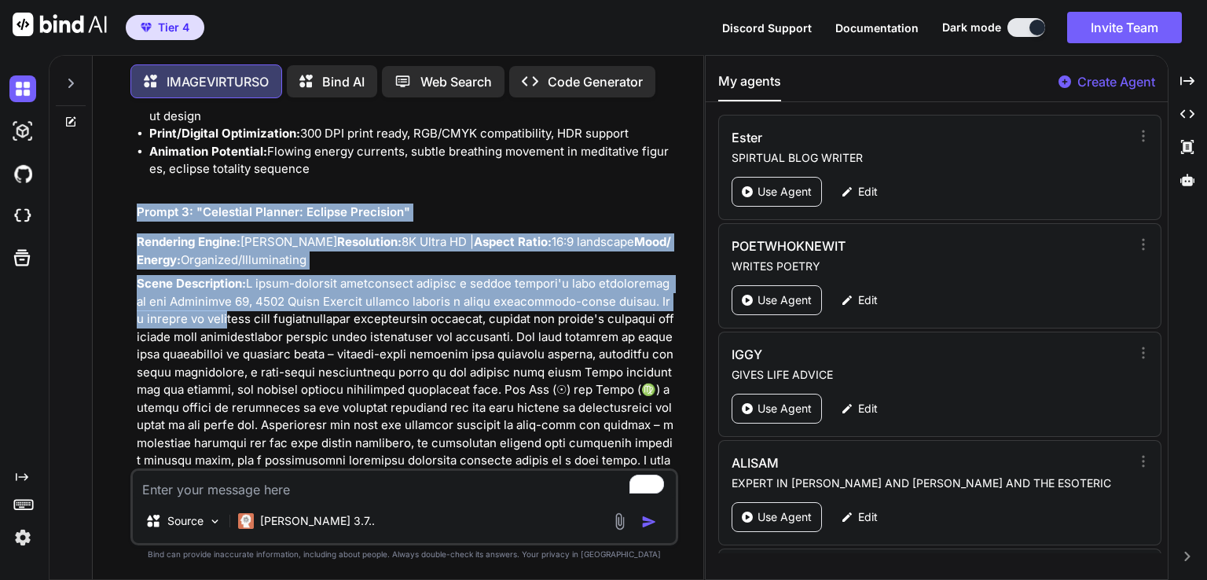
drag, startPoint x: 136, startPoint y: 244, endPoint x: 198, endPoint y: 370, distance: 140.3
click at [198, 373] on div "Solar Eclipse in Virgo [DATE] - Image Generation Prompts Prompt 1: "Celestial P…" at bounding box center [406, 574] width 538 height 3673
click at [337, 249] on strong "Resolution:" at bounding box center [369, 241] width 64 height 15
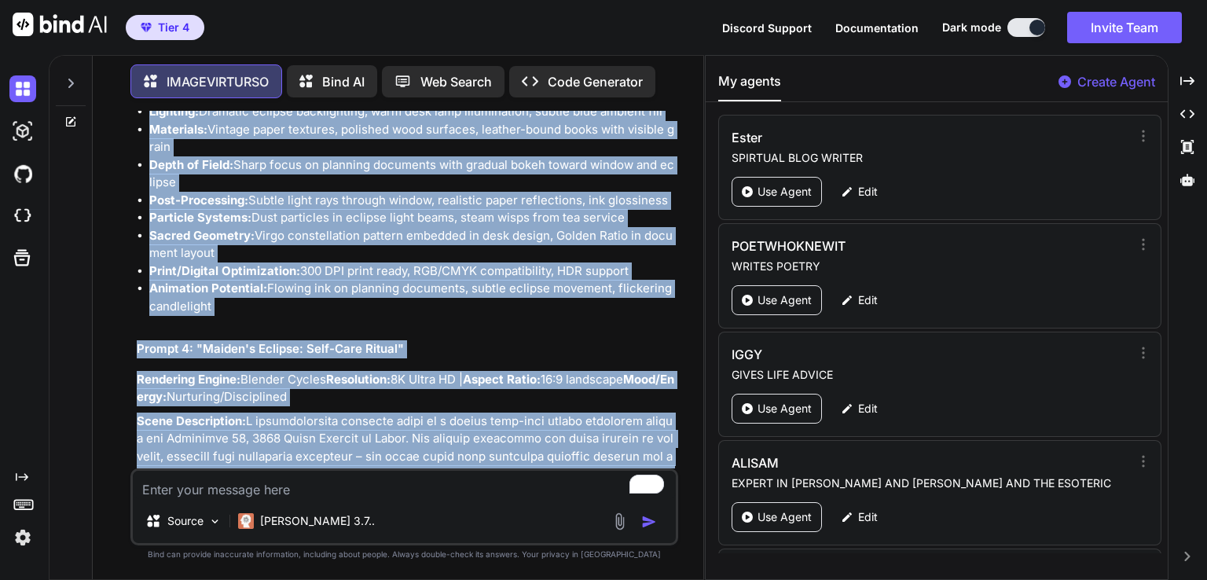
scroll to position [2198, 0]
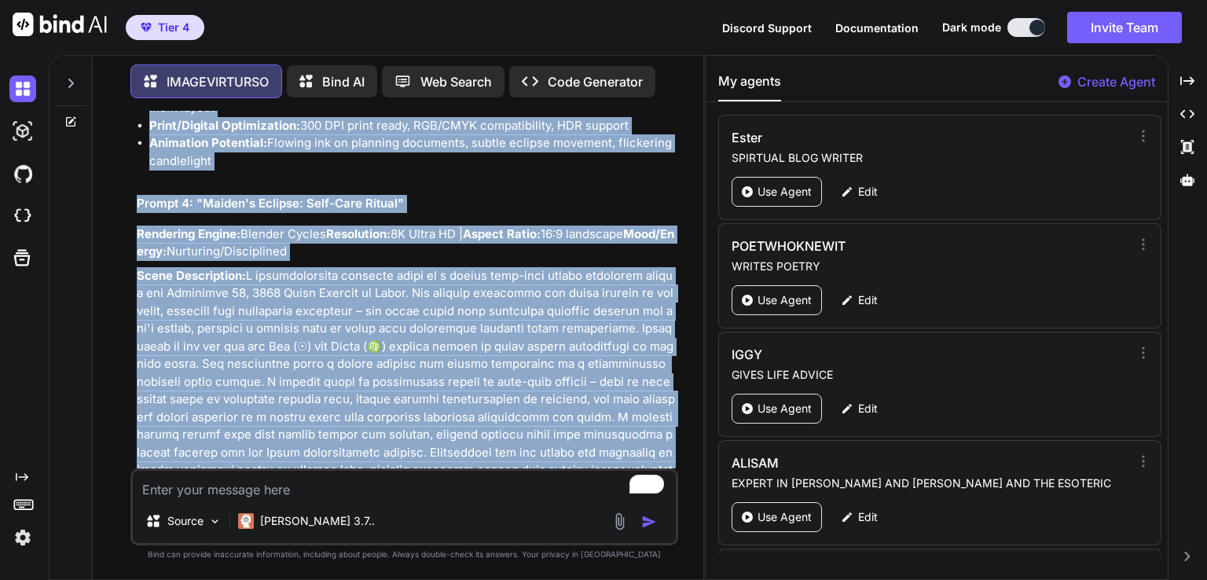
drag, startPoint x: 138, startPoint y: 243, endPoint x: 544, endPoint y: 196, distance: 409.1
copy div "Loremi 4: "Dolorsita Consect: Adipisc Elitseddo" Eiusmodte Incidi: Utla Etdolo …"
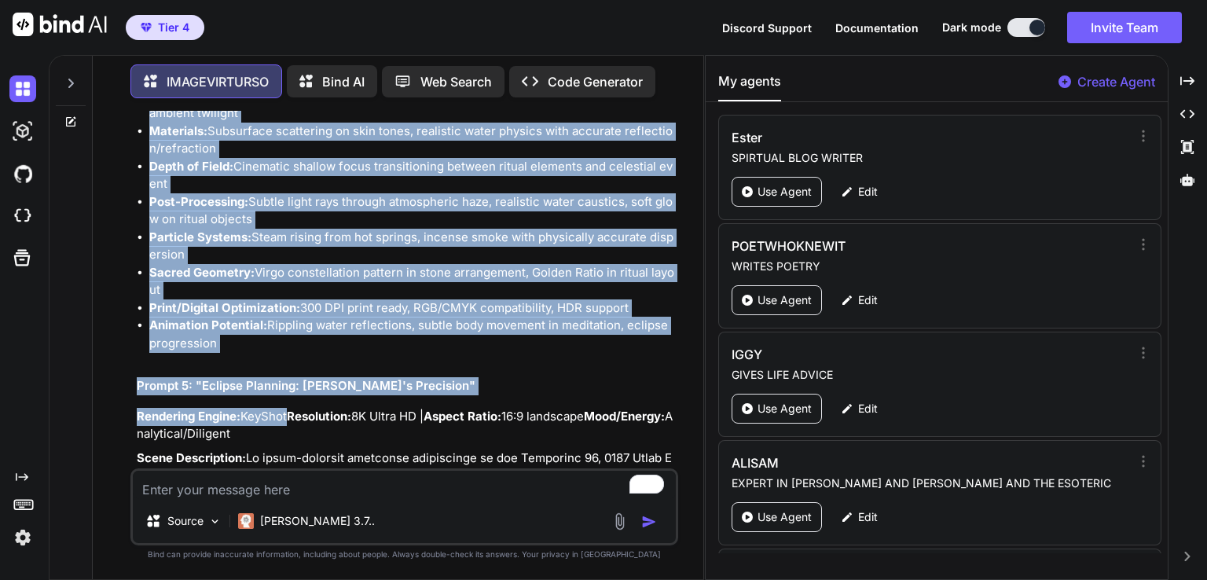
scroll to position [2795, 0]
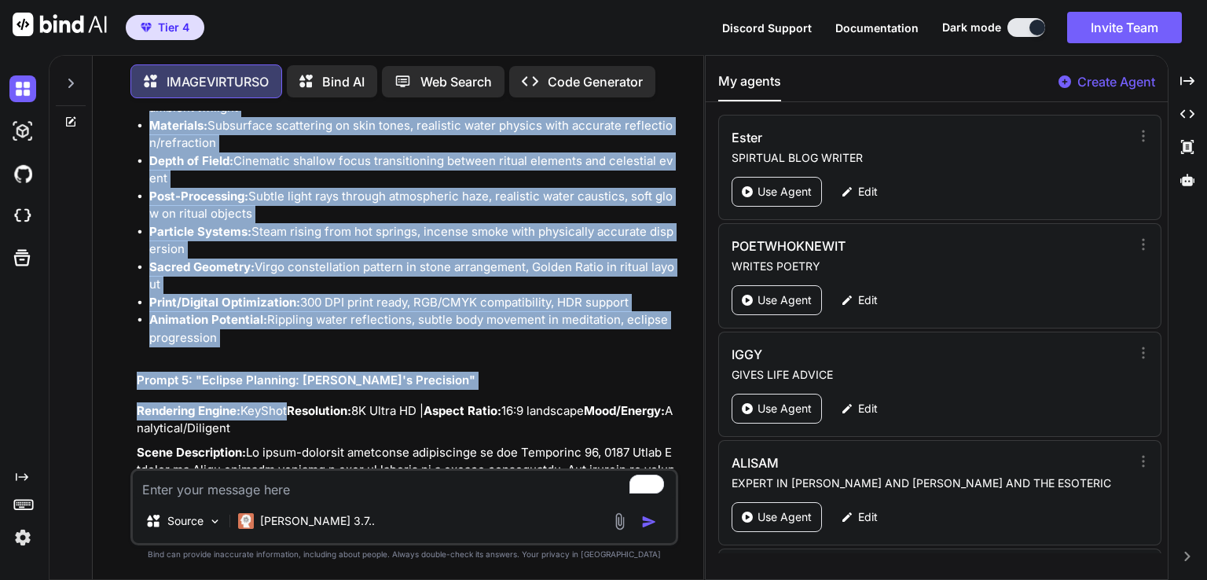
drag, startPoint x: 136, startPoint y: 237, endPoint x: 324, endPoint y: 373, distance: 231.9
copy div "Loremi 3: "Dolors'a Consect: Adip-Elit Seddoe" Temporinc Utlabo: Etdolor Magnaa…"
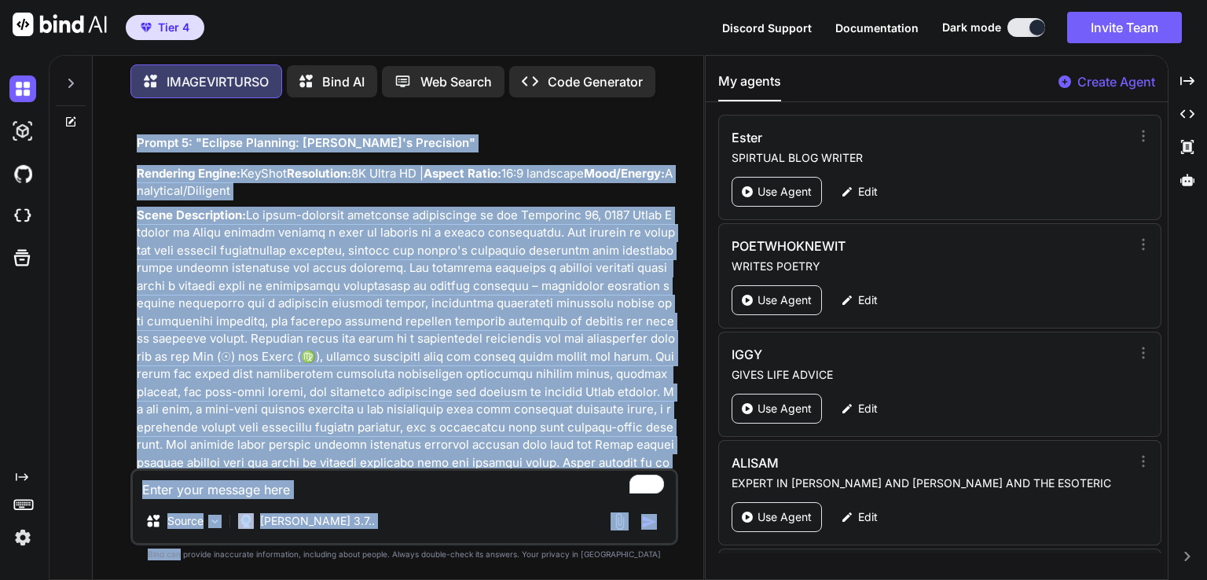
scroll to position [3526, 0]
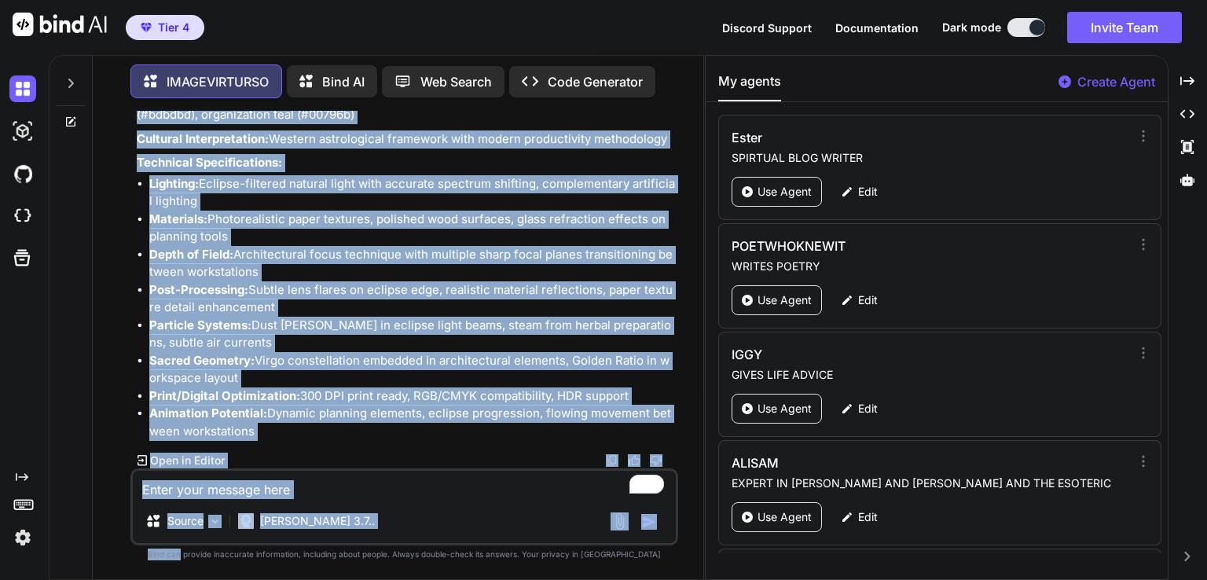
drag, startPoint x: 138, startPoint y: 414, endPoint x: 584, endPoint y: 432, distance: 446.1
copy div "Loremi 3: "Dolorsi Ametcons: Adipi'e Seddoeius" Temporinc Utlabo: EtdOlor Magna…"
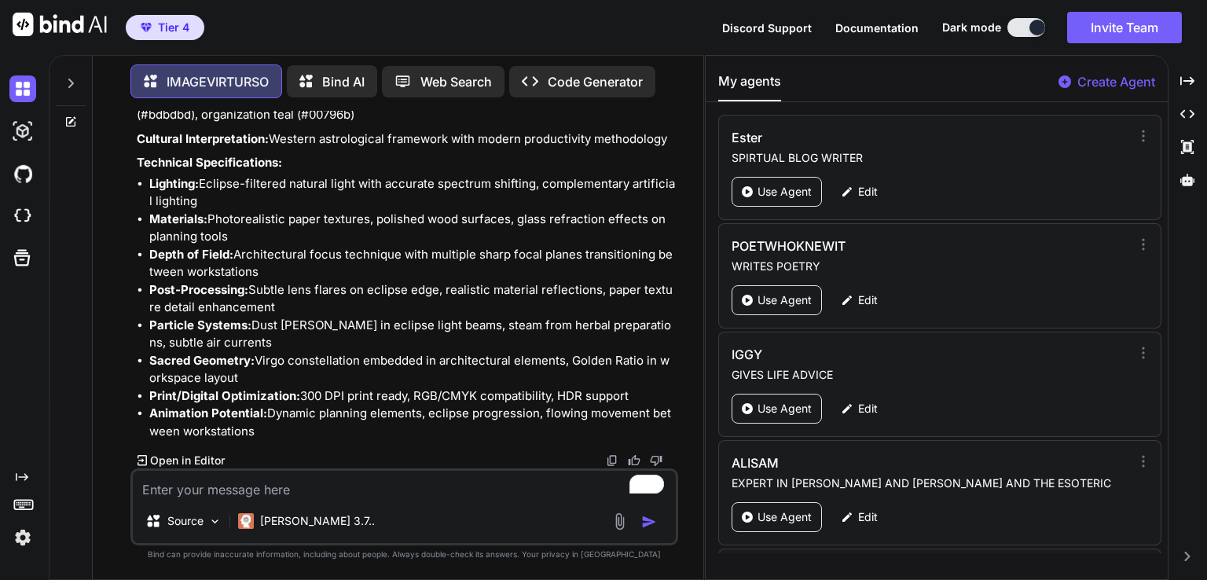
click at [302, 494] on textarea "To enrich screen reader interactions, please activate Accessibility in Grammarl…" at bounding box center [404, 485] width 543 height 28
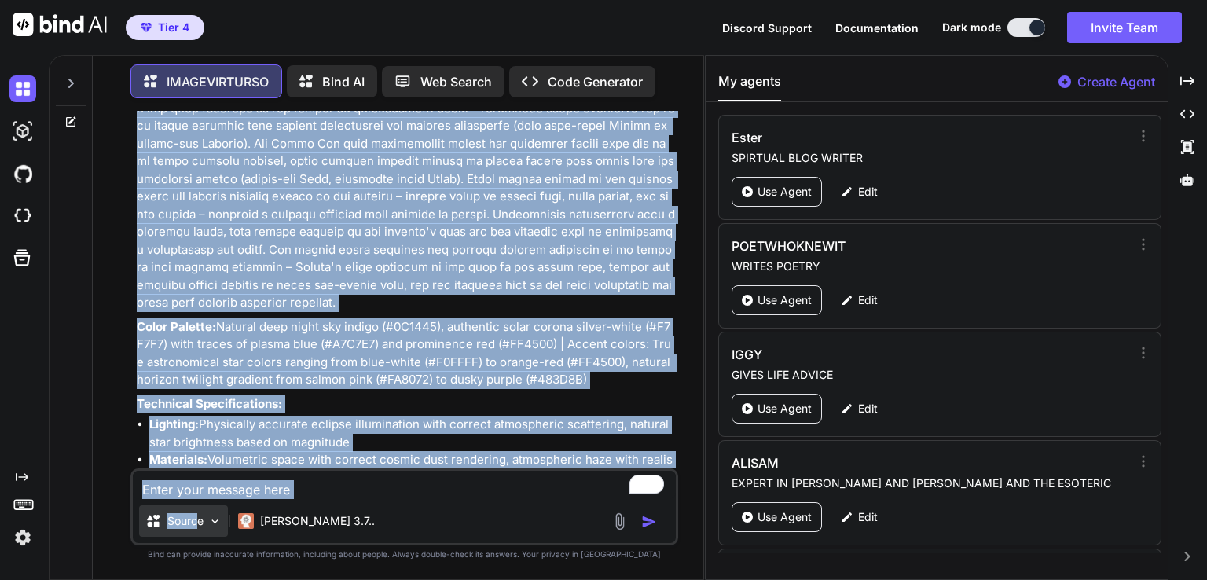
scroll to position [4386, 0]
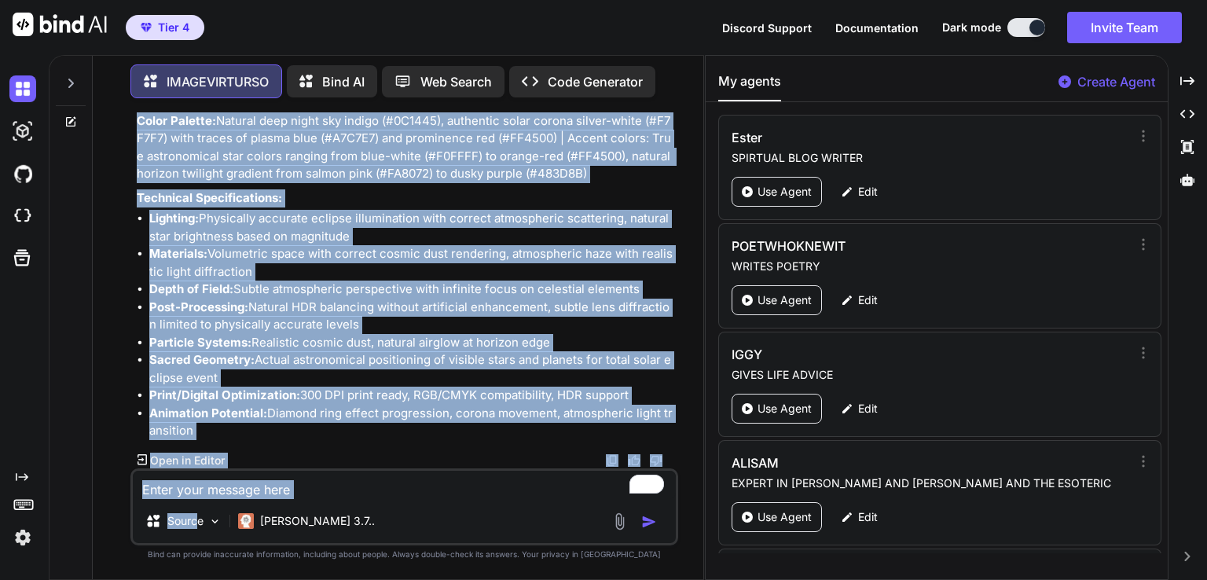
drag, startPoint x: 138, startPoint y: 409, endPoint x: 418, endPoint y: 432, distance: 280.8
click at [427, 440] on div "Solar Eclipse Celestial Majesty Rendering Engine: Cinema 4D with Octane Render …" at bounding box center [406, 81] width 538 height 718
copy div "Lorem Ipsumdo Sitametco Adipisc Elitseddo Eiusmo: Tempor 6I utla Etdolo Magnaa …"
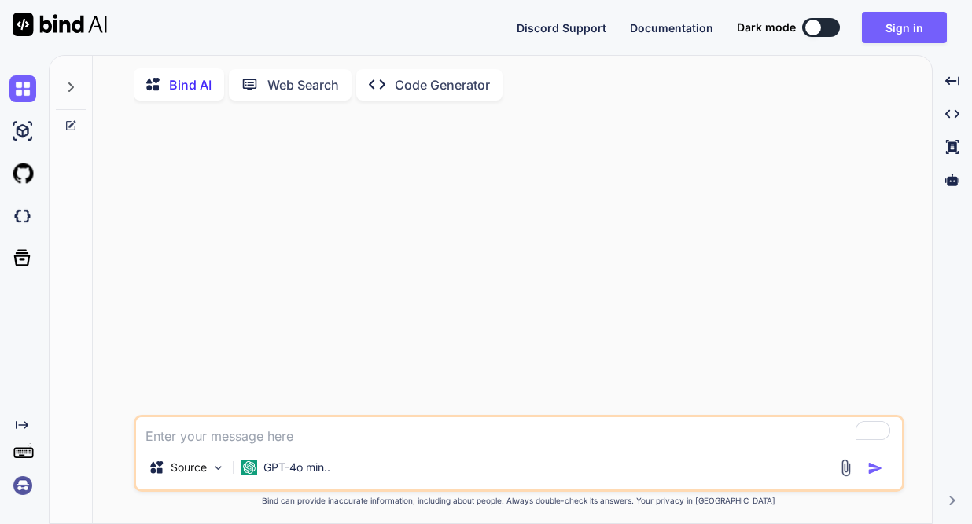
type textarea "x"
